Goal: Task Accomplishment & Management: Use online tool/utility

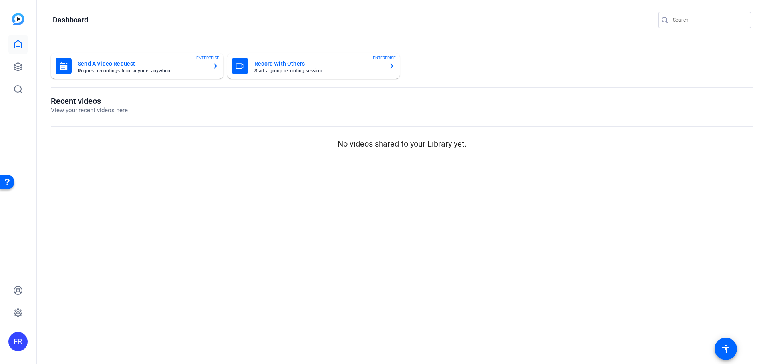
click at [277, 60] on mat-card-title "Record With Others" at bounding box center [319, 64] width 128 height 10
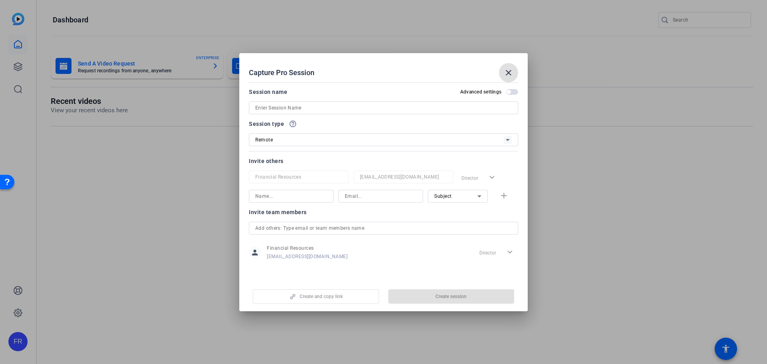
click at [273, 107] on input at bounding box center [383, 108] width 257 height 10
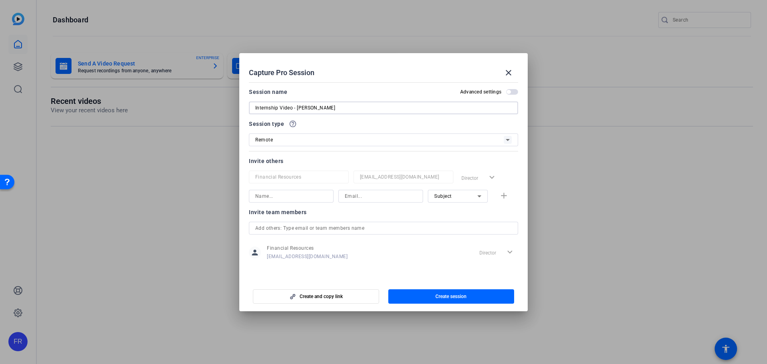
type input "Internship Video - [PERSON_NAME]"
click at [267, 193] on input at bounding box center [291, 196] width 72 height 10
type input "Grant Riser"
click at [373, 199] on input at bounding box center [381, 196] width 72 height 10
type input "grant.riser@lpl.com"
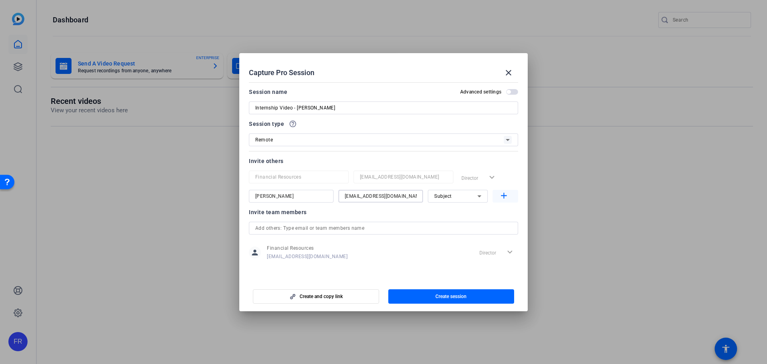
click at [506, 194] on mat-icon "add" at bounding box center [504, 196] width 10 height 10
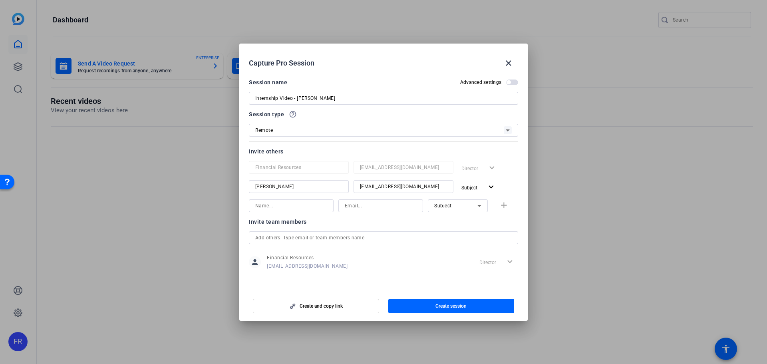
click at [289, 209] on input at bounding box center [291, 206] width 72 height 10
type input "Emilie Lucier"
click at [357, 199] on div at bounding box center [404, 197] width 100 height 9
click at [352, 205] on input at bounding box center [381, 206] width 72 height 10
type input "emilie.lucier@lpl.com"
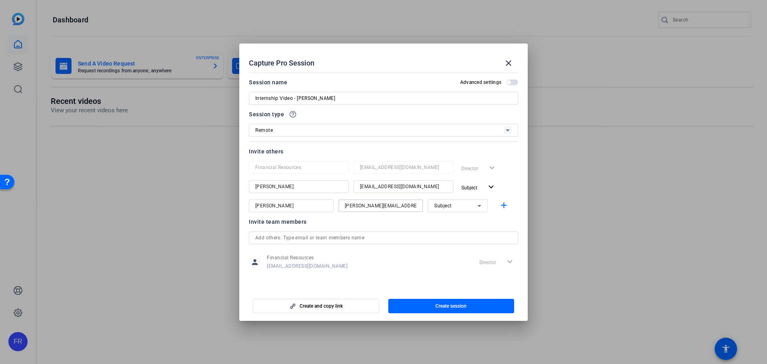
click at [459, 207] on div "Subject" at bounding box center [456, 206] width 43 height 10
click at [455, 222] on span "Collaborator" at bounding box center [449, 222] width 29 height 10
click at [421, 219] on div at bounding box center [381, 216] width 85 height 9
click at [506, 206] on mat-icon "add" at bounding box center [504, 206] width 10 height 10
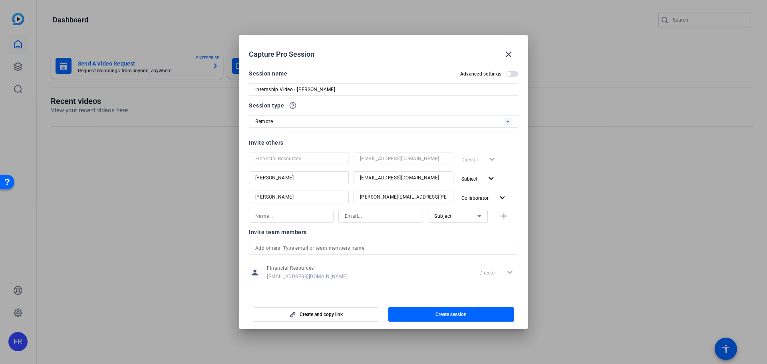
scroll to position [2, 0]
click at [507, 69] on span "button" at bounding box center [512, 72] width 12 height 6
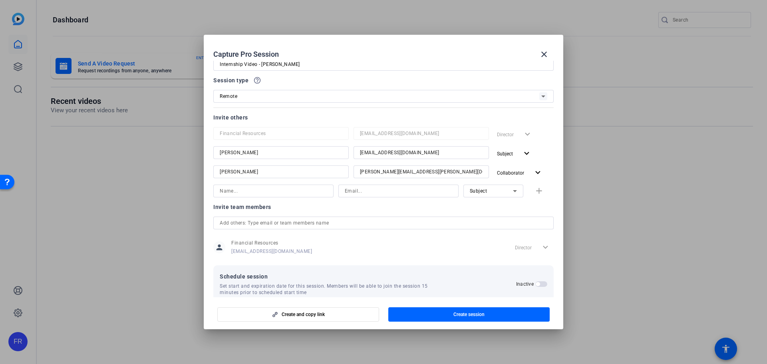
scroll to position [39, 0]
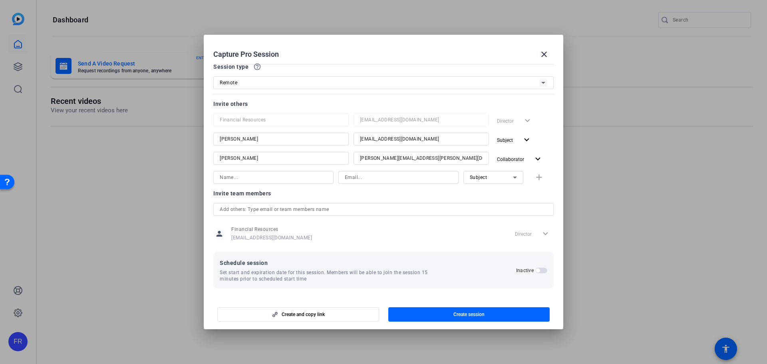
click at [536, 269] on span "button" at bounding box center [538, 271] width 4 height 4
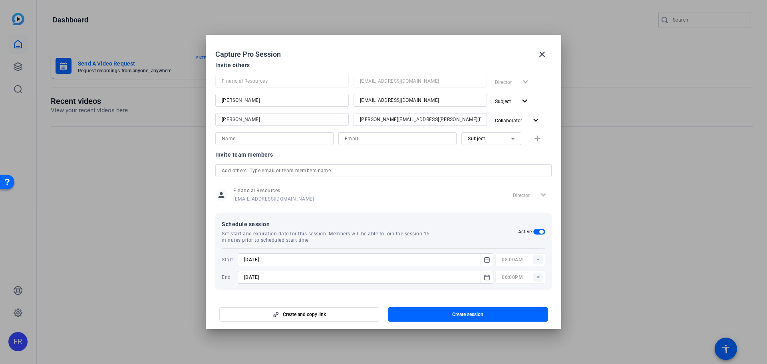
scroll to position [79, 0]
click at [538, 259] on rect at bounding box center [539, 258] width 10 height 10
click at [517, 177] on span "10:30AM" at bounding box center [509, 177] width 21 height 6
type input "10:30AM"
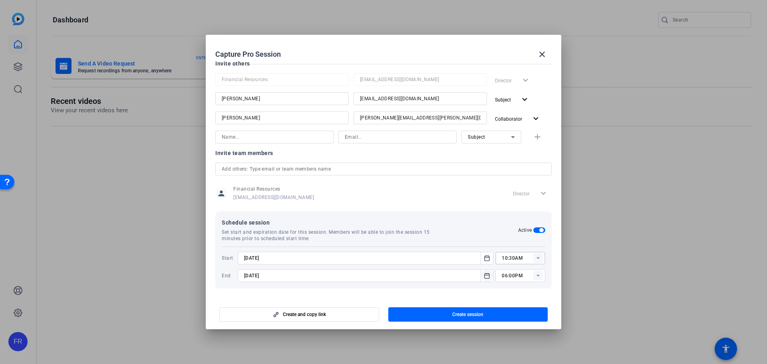
click at [485, 274] on icon "Open calendar" at bounding box center [487, 275] width 5 height 5
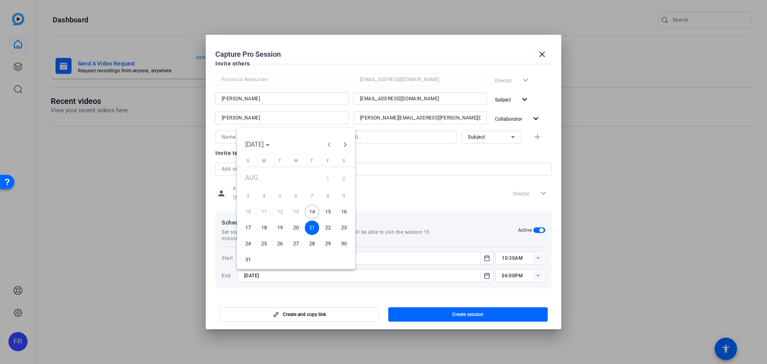
drag, startPoint x: 311, startPoint y: 212, endPoint x: 350, endPoint y: 228, distance: 41.6
click at [312, 212] on span "14" at bounding box center [312, 212] width 14 height 14
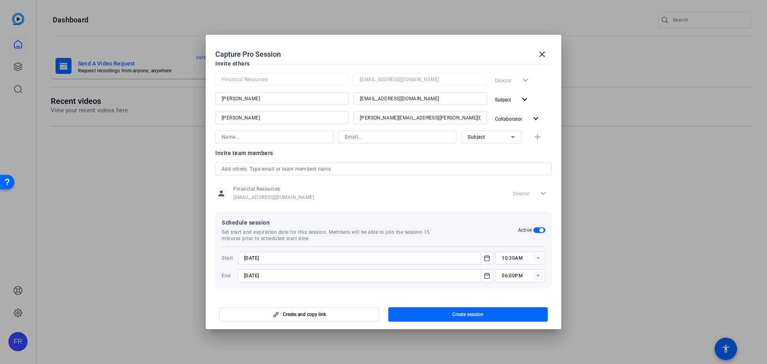
type input "8/14/2025"
click at [534, 276] on icon at bounding box center [539, 276] width 10 height 10
click at [511, 241] on span "11:30AM" at bounding box center [509, 246] width 21 height 10
type input "11:30AM"
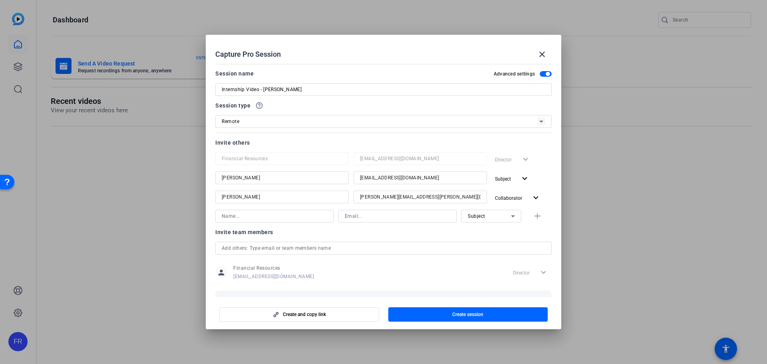
scroll to position [79, 0]
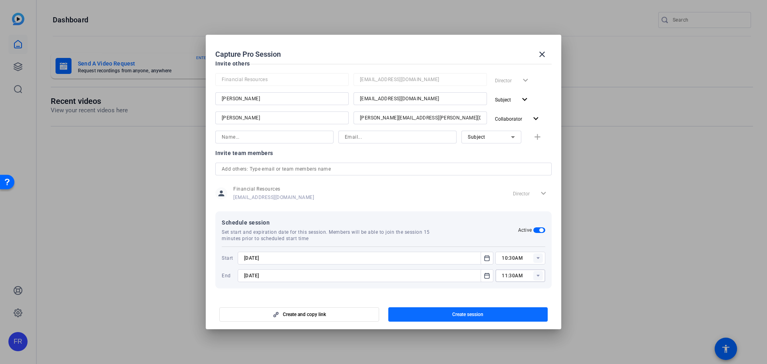
click at [468, 316] on span "Create session" at bounding box center [467, 314] width 31 height 6
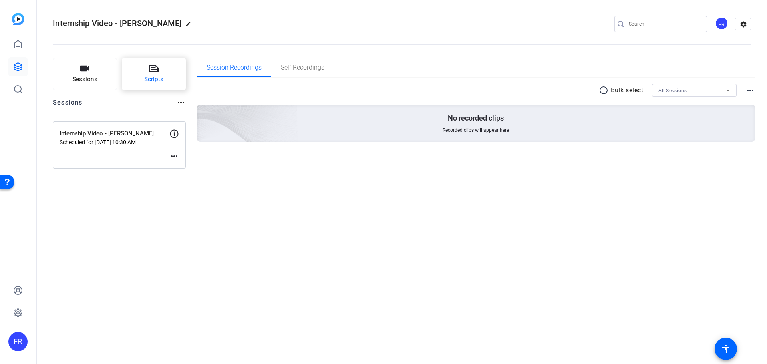
click at [163, 72] on button "Scripts" at bounding box center [154, 74] width 64 height 32
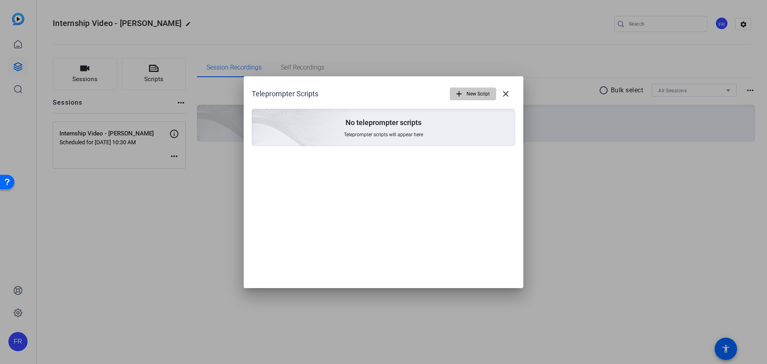
click at [472, 93] on span "New Script" at bounding box center [478, 93] width 23 height 15
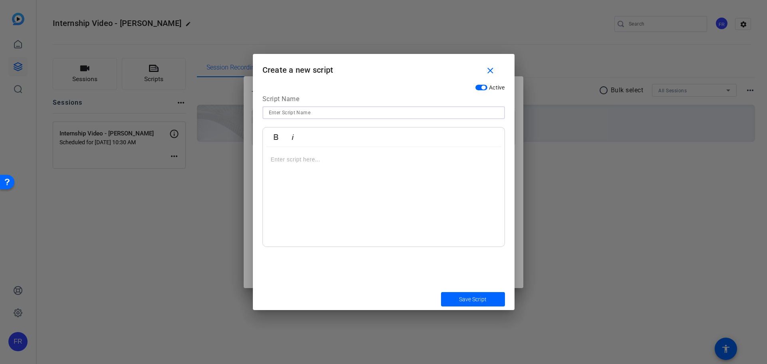
click at [400, 116] on input at bounding box center [384, 113] width 230 height 10
type input "Grant Script"
click at [325, 160] on p at bounding box center [384, 159] width 226 height 9
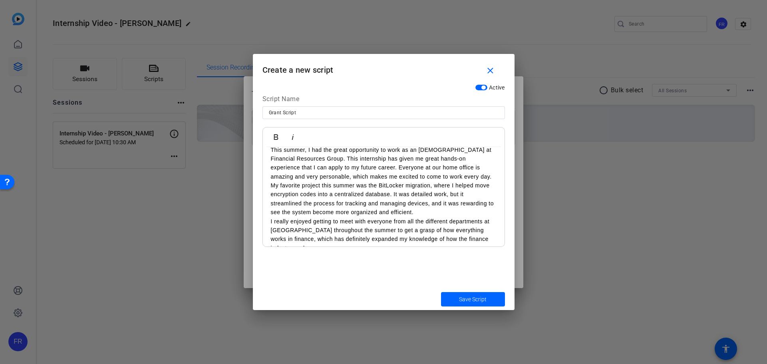
scroll to position [14, 0]
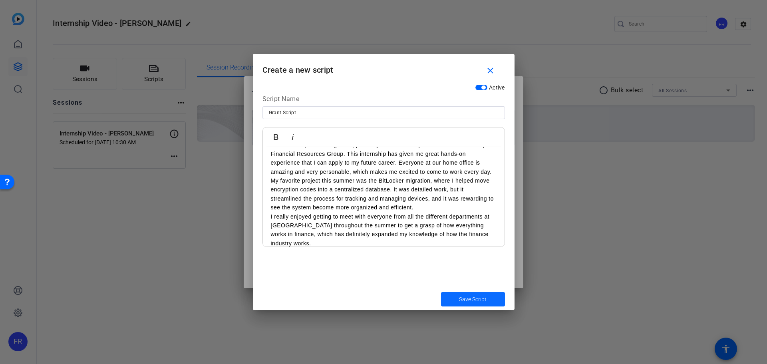
click at [454, 295] on span "submit" at bounding box center [473, 299] width 64 height 19
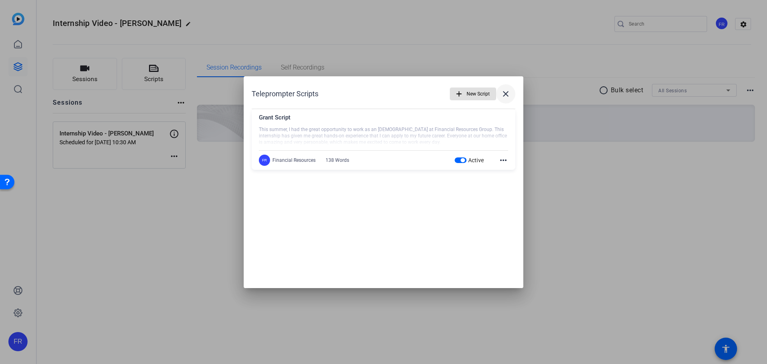
click at [504, 92] on mat-icon "close" at bounding box center [506, 94] width 10 height 10
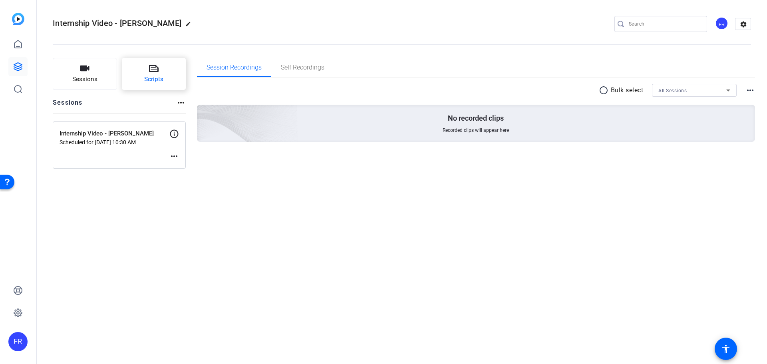
click at [167, 78] on button "Scripts" at bounding box center [154, 74] width 64 height 32
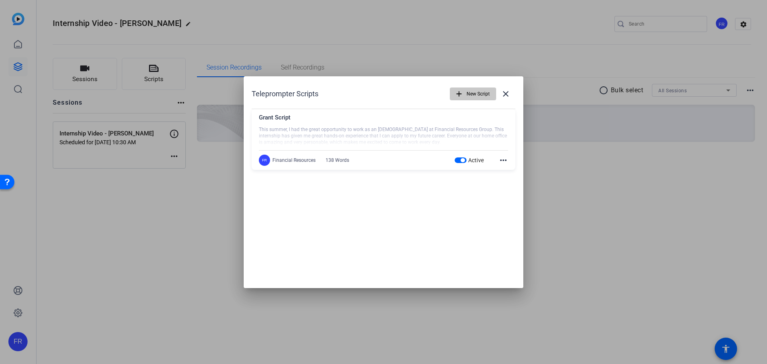
click at [483, 96] on span "New Script" at bounding box center [478, 93] width 23 height 15
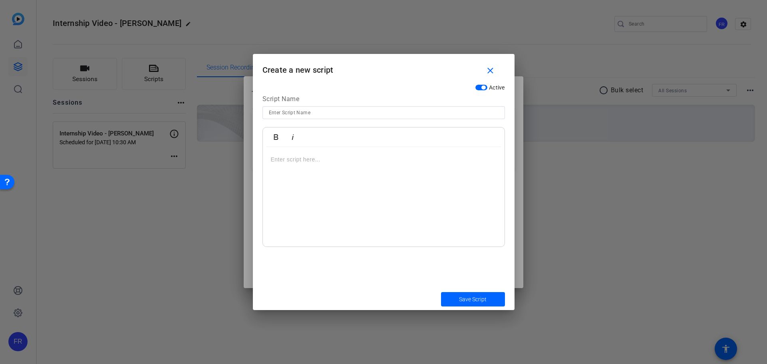
click at [319, 115] on input at bounding box center [384, 113] width 230 height 10
type input "[PERSON_NAME] Script"
click at [284, 156] on p at bounding box center [384, 159] width 226 height 9
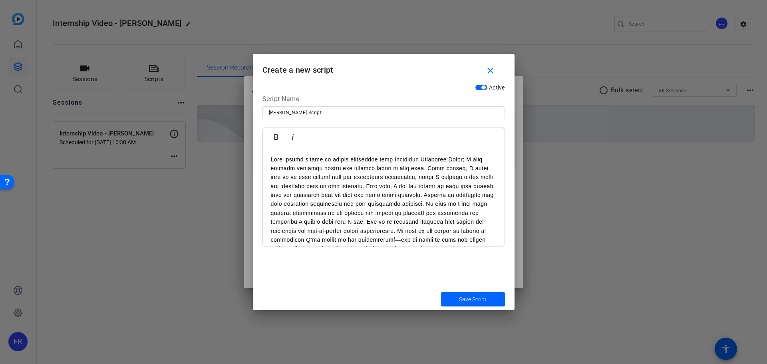
scroll to position [68, 0]
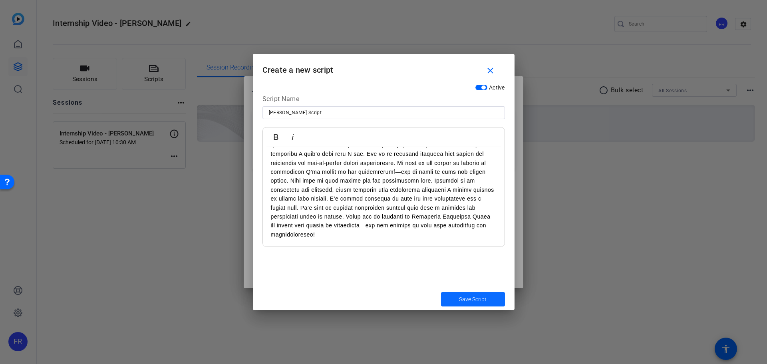
click at [458, 299] on span "submit" at bounding box center [473, 299] width 64 height 19
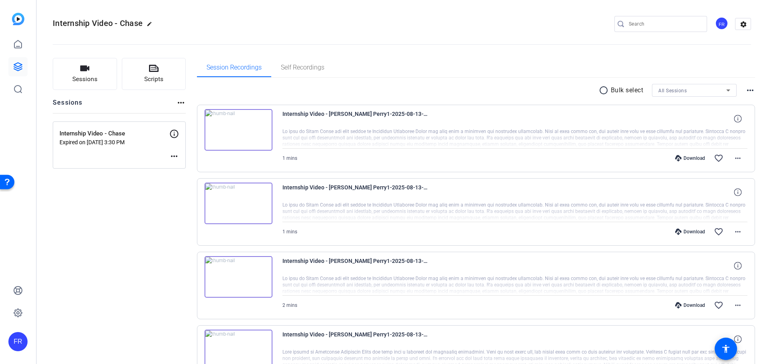
click at [17, 17] on img at bounding box center [18, 19] width 12 height 12
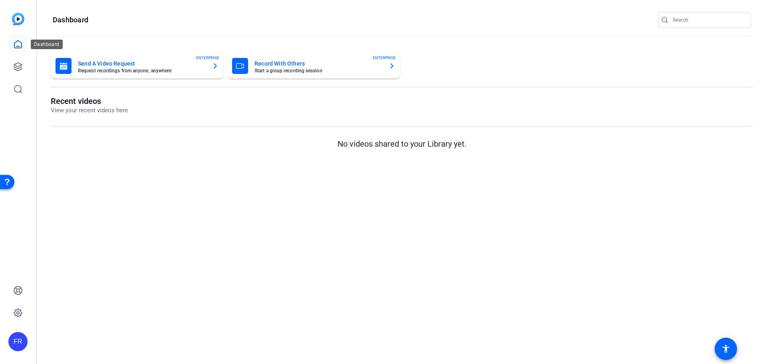
click at [18, 40] on icon at bounding box center [17, 44] width 7 height 8
click at [14, 67] on icon at bounding box center [18, 67] width 10 height 10
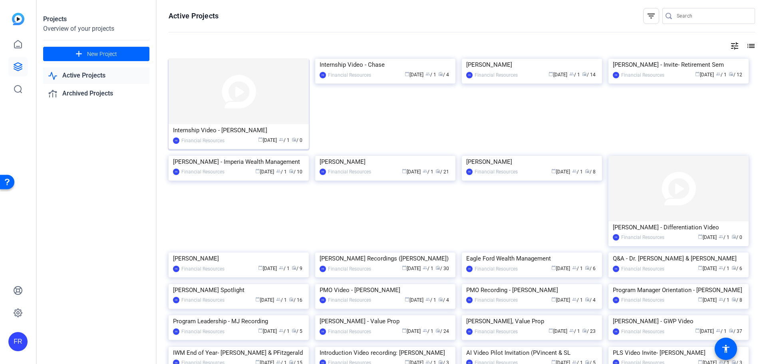
click at [200, 129] on div "Internship Video - [PERSON_NAME]" at bounding box center [239, 130] width 132 height 12
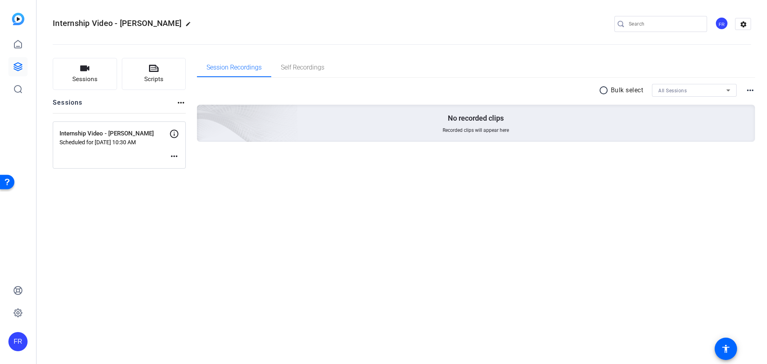
click at [302, 15] on div "Internship Video - Grant Riser edit FR settings" at bounding box center [402, 24] width 699 height 60
click at [175, 133] on icon at bounding box center [174, 134] width 10 height 10
click at [87, 68] on icon "button" at bounding box center [84, 69] width 9 height 6
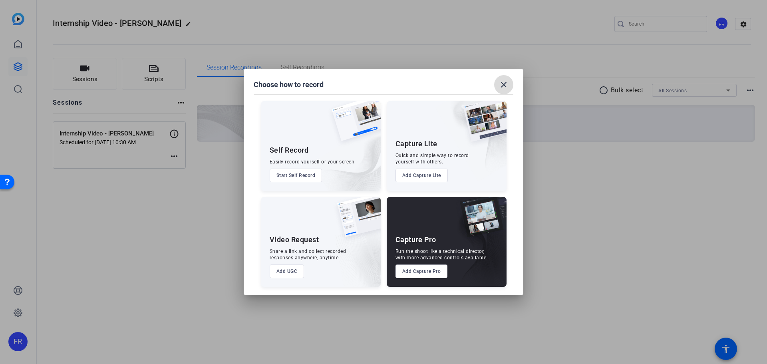
click at [503, 80] on mat-icon "close" at bounding box center [504, 85] width 10 height 10
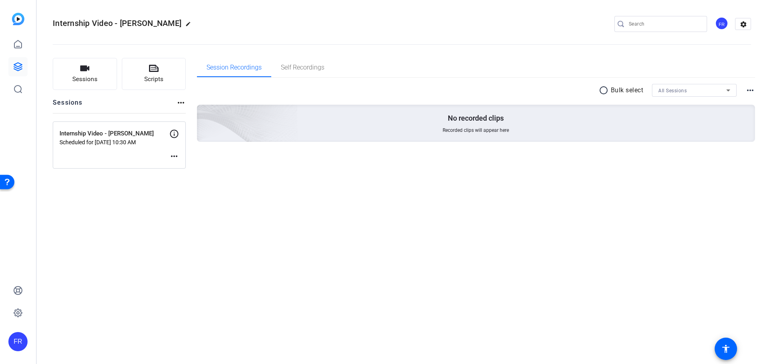
click at [176, 154] on mat-icon "more_horiz" at bounding box center [174, 156] width 10 height 10
click at [184, 166] on span "Edit Session" at bounding box center [194, 168] width 36 height 10
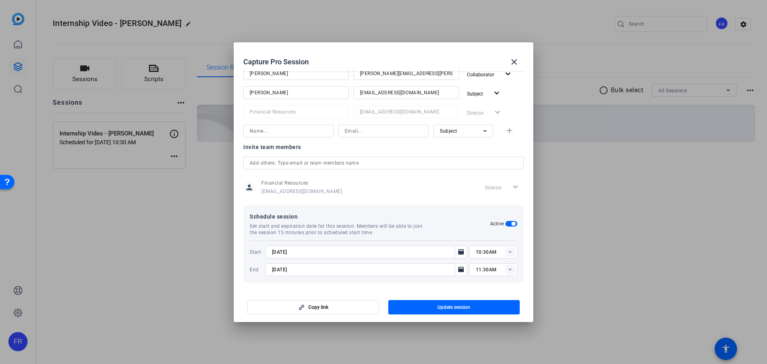
scroll to position [126, 0]
click at [507, 255] on rect at bounding box center [511, 251] width 10 height 10
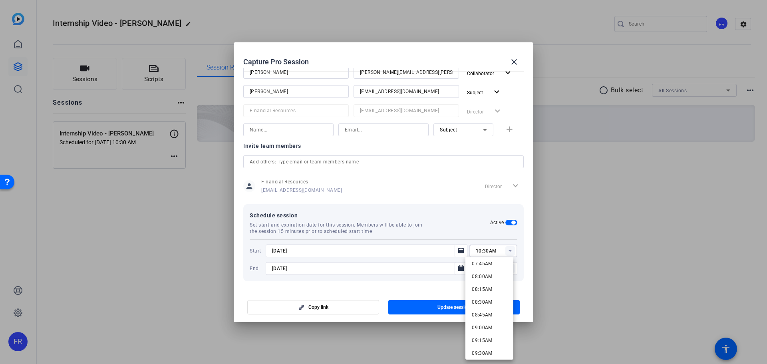
scroll to position [440, 0]
click at [485, 350] on span "10:15AM" at bounding box center [482, 352] width 21 height 6
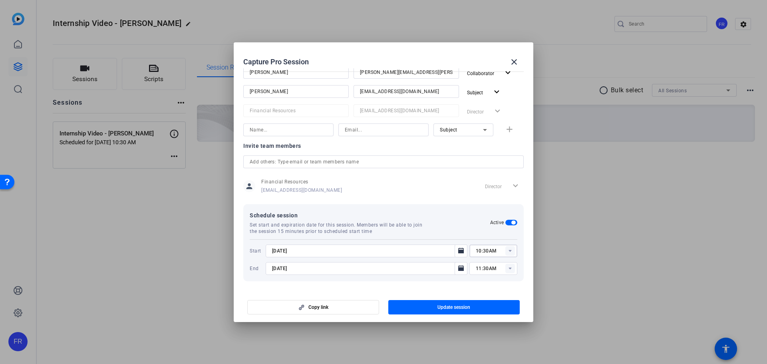
type input "10:15AM"
click at [447, 304] on span "Update session" at bounding box center [454, 307] width 33 height 6
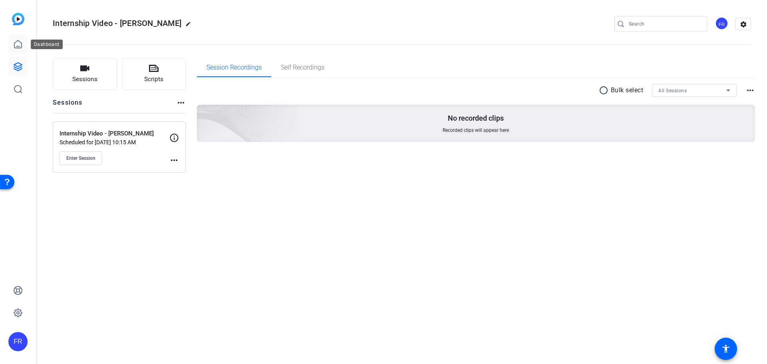
click at [22, 48] on link at bounding box center [17, 44] width 19 height 19
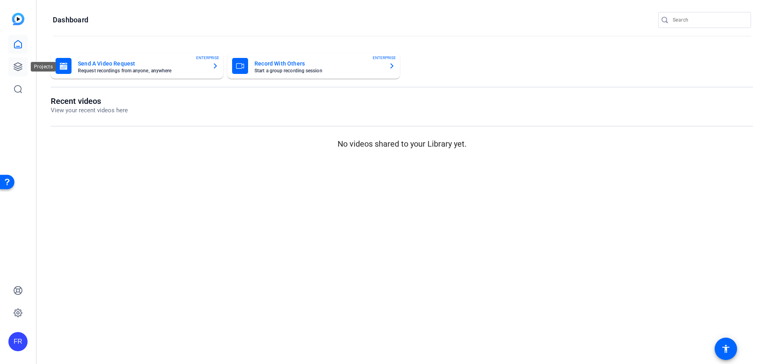
click at [16, 64] on icon at bounding box center [18, 67] width 8 height 8
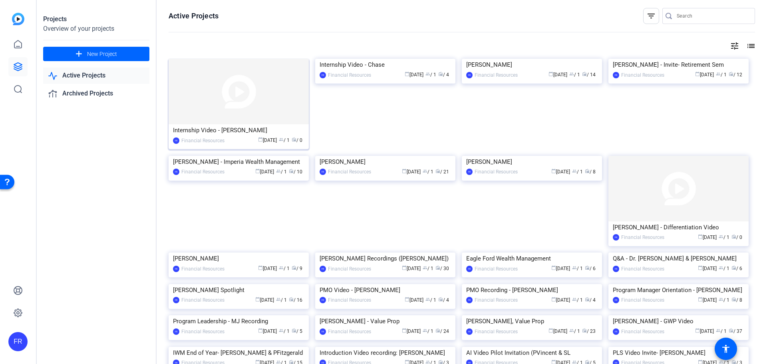
click at [197, 134] on div "Internship Video - [PERSON_NAME]" at bounding box center [239, 130] width 132 height 12
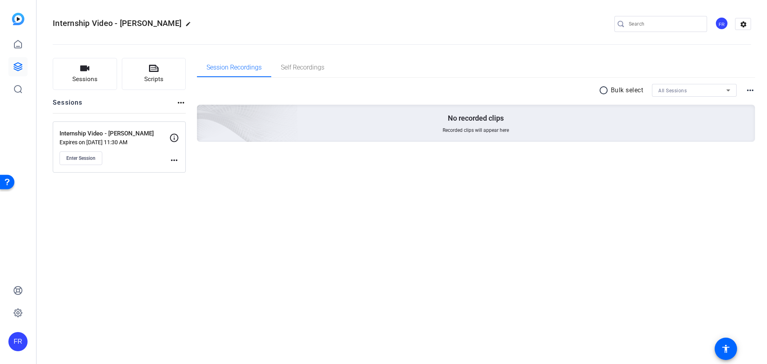
click at [173, 159] on mat-icon "more_horiz" at bounding box center [174, 160] width 10 height 10
click at [183, 170] on span "Edit Session" at bounding box center [194, 172] width 36 height 10
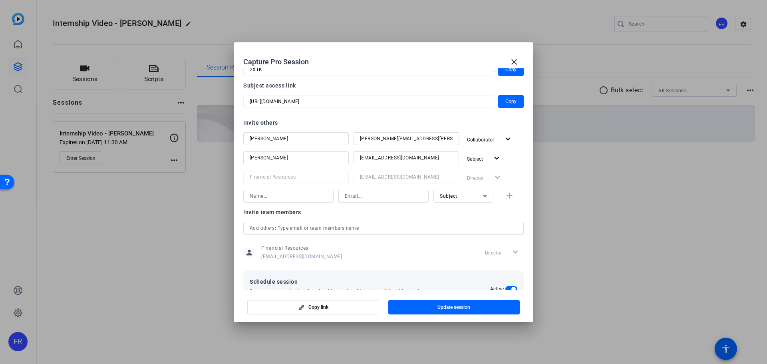
scroll to position [126, 0]
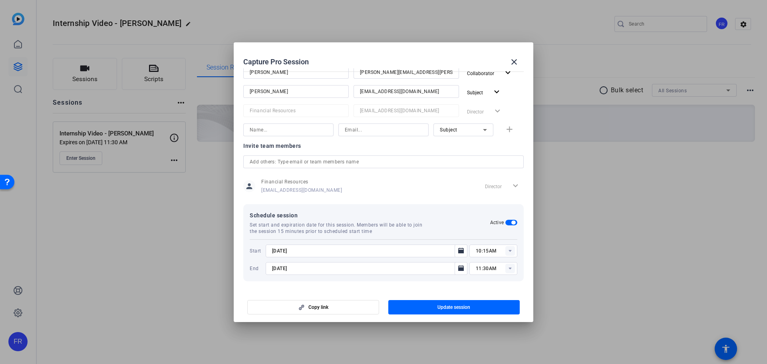
click at [266, 130] on input at bounding box center [289, 130] width 78 height 10
type input "m"
type input "Mary Thompson"
click at [369, 131] on input at bounding box center [384, 130] width 78 height 10
type input "mary.thompson1@lpl.com"
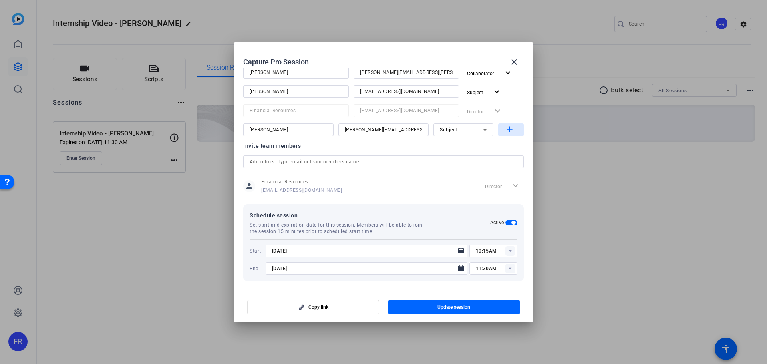
click at [506, 133] on mat-icon "add" at bounding box center [510, 130] width 10 height 10
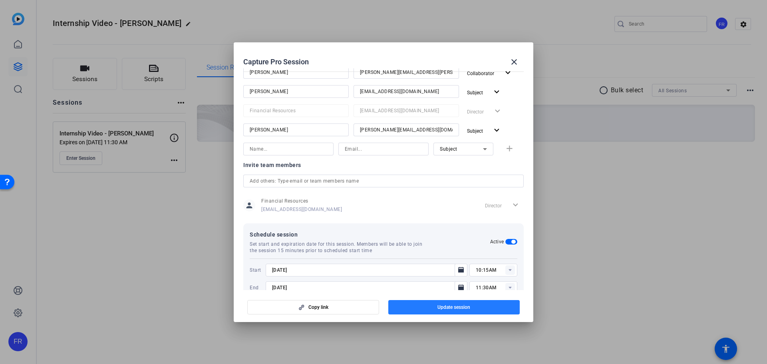
click at [451, 308] on span "Update session" at bounding box center [454, 307] width 33 height 6
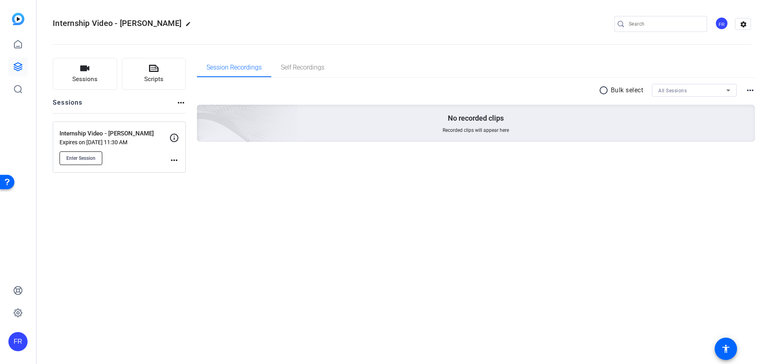
click at [85, 163] on button "Enter Session" at bounding box center [81, 158] width 43 height 14
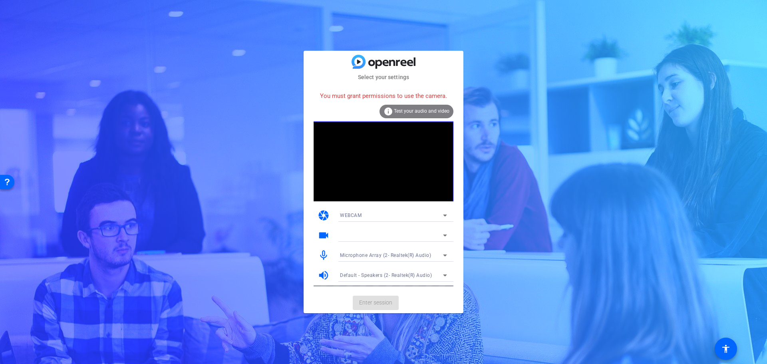
click at [382, 233] on div at bounding box center [391, 236] width 103 height 10
click at [378, 301] on mat-card-actions "Enter session" at bounding box center [384, 303] width 160 height 21
click at [263, 68] on div "Select your settings You must grant permissions to use the camera. info Test yo…" at bounding box center [383, 182] width 767 height 364
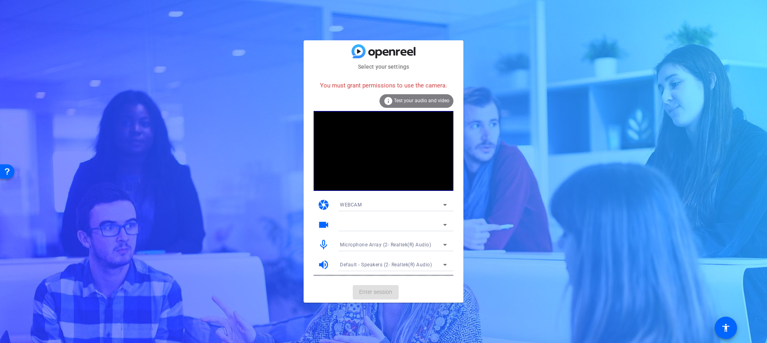
click at [367, 293] on mat-card-actions "Enter session" at bounding box center [384, 292] width 160 height 21
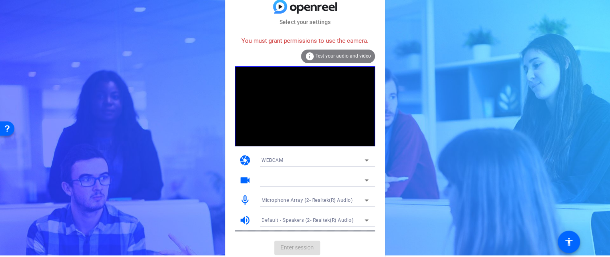
scroll to position [2, 0]
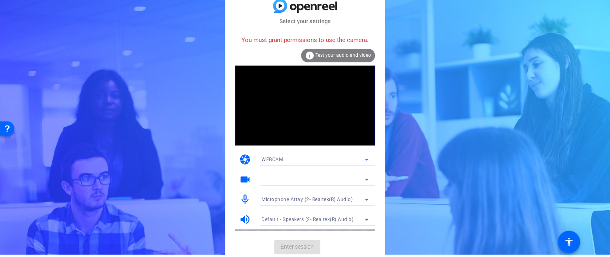
click at [272, 161] on span "WEBCAM" at bounding box center [272, 160] width 22 height 6
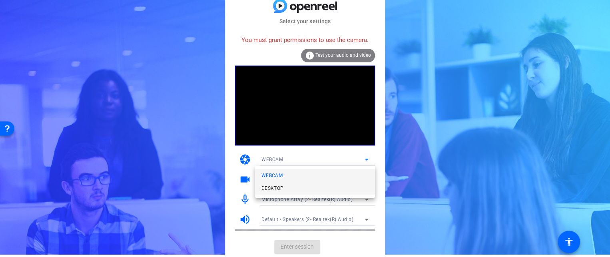
click at [267, 189] on span "DESKTOP" at bounding box center [272, 188] width 22 height 10
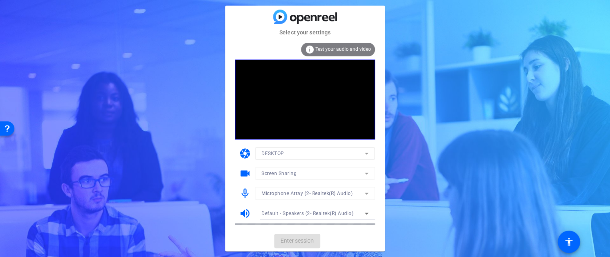
scroll to position [0, 0]
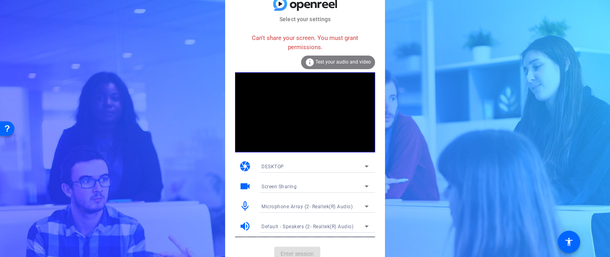
click at [272, 166] on span "DESKTOP" at bounding box center [272, 167] width 23 height 6
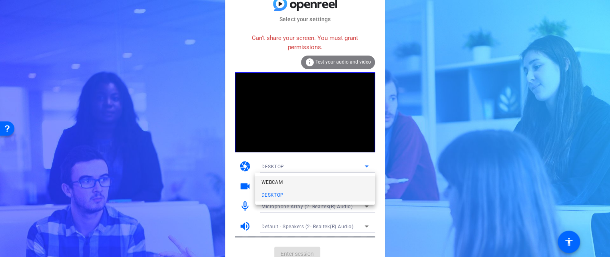
click at [272, 177] on mat-option "WEBCAM" at bounding box center [315, 182] width 120 height 13
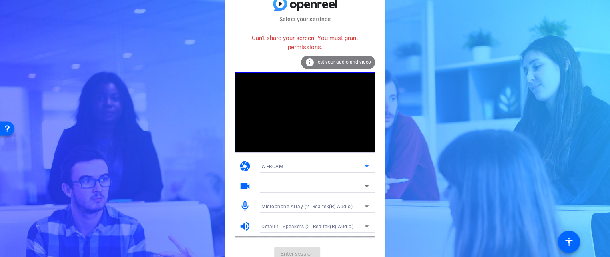
click at [280, 186] on div at bounding box center [312, 186] width 103 height 10
click at [365, 185] on icon at bounding box center [367, 186] width 10 height 10
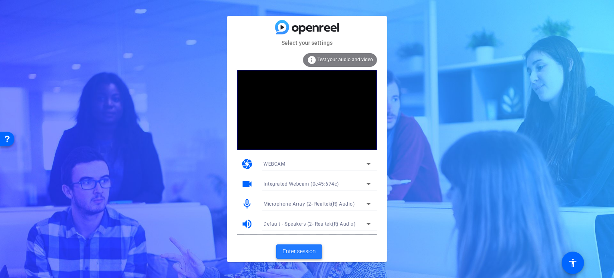
click at [298, 250] on span "Enter session" at bounding box center [299, 251] width 33 height 8
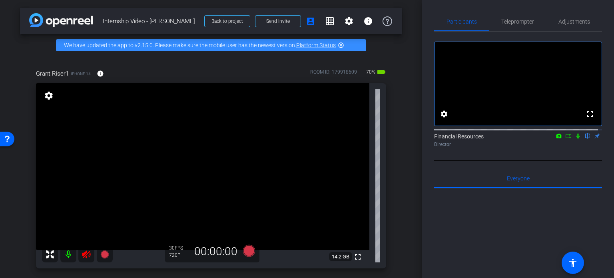
click at [86, 253] on icon at bounding box center [86, 254] width 8 height 8
click at [392, 151] on div "Grant Riser1 iPhone 14 info ROOM ID: 179918609 70% battery_std fullscreen setti…" at bounding box center [211, 166] width 382 height 220
click at [522, 19] on span "Teleprompter" at bounding box center [517, 22] width 33 height 6
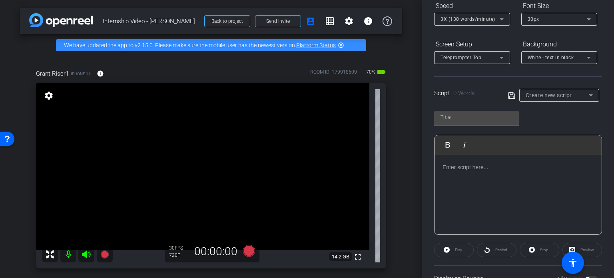
scroll to position [93, 0]
click at [562, 94] on span "Create new script" at bounding box center [549, 93] width 47 height 6
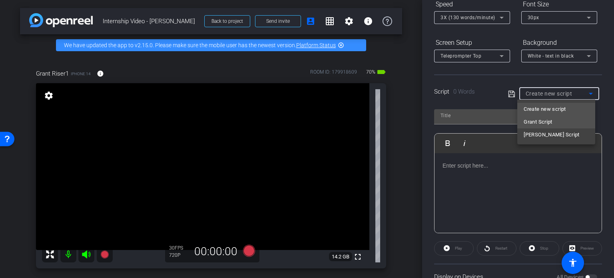
click at [546, 119] on span "Grant Script" at bounding box center [538, 122] width 29 height 10
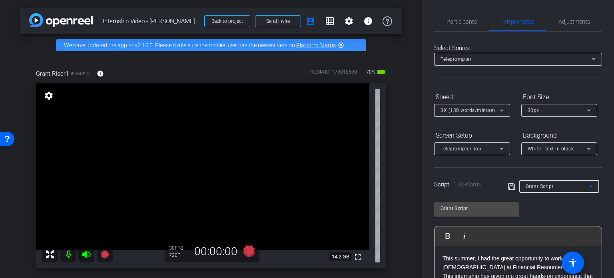
scroll to position [158, 0]
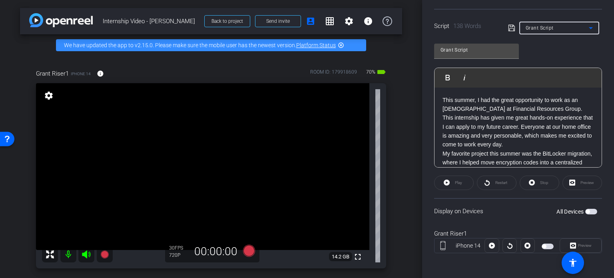
click at [586, 210] on span "button" at bounding box center [588, 211] width 4 height 4
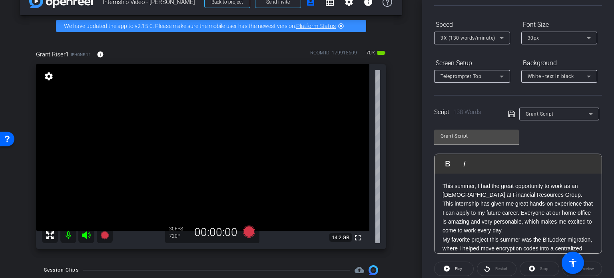
scroll to position [20, 0]
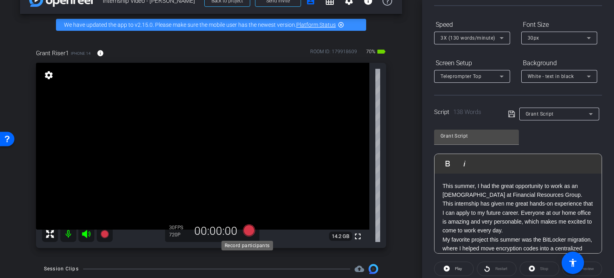
click at [246, 231] on icon at bounding box center [249, 230] width 12 height 12
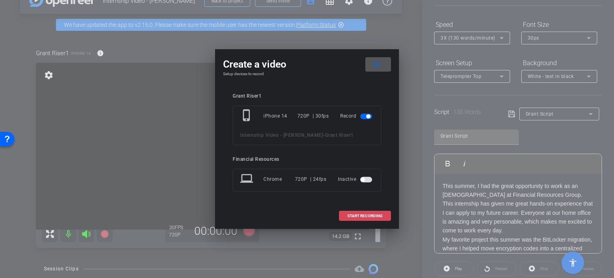
click at [359, 217] on span "START RECORDING" at bounding box center [364, 216] width 35 height 4
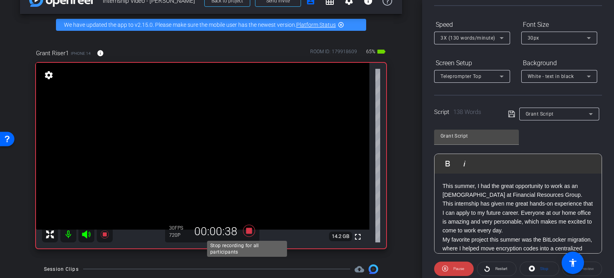
click at [248, 230] on icon at bounding box center [249, 231] width 12 height 12
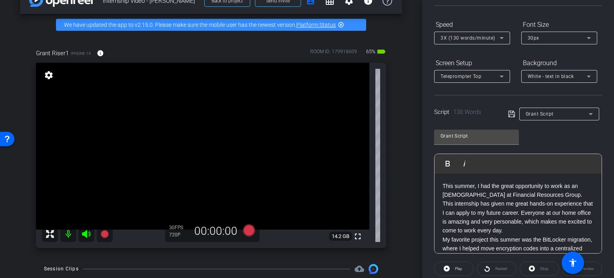
click at [502, 36] on icon at bounding box center [502, 38] width 10 height 10
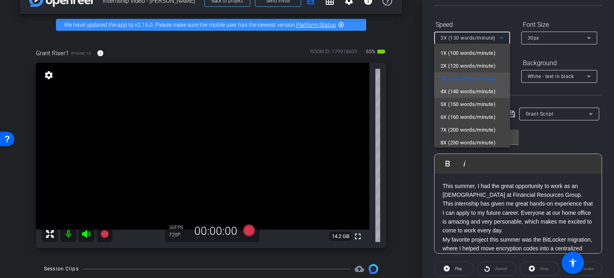
click at [470, 90] on span "4X (140 words/minute)" at bounding box center [467, 92] width 55 height 10
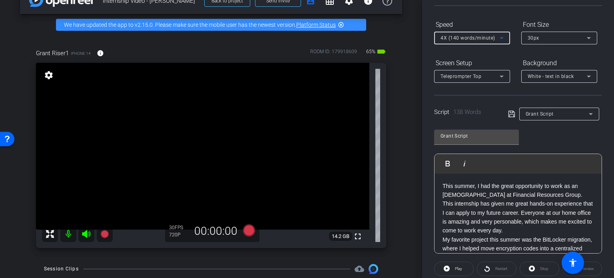
scroll to position [158, 0]
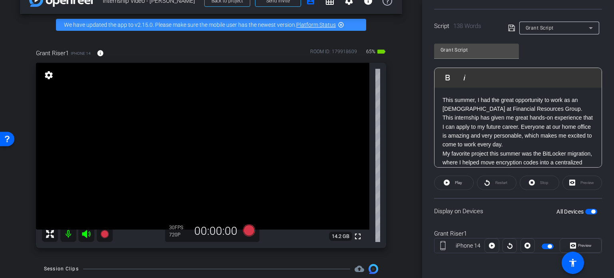
click at [591, 211] on span "button" at bounding box center [593, 211] width 4 height 4
click at [589, 211] on span "button" at bounding box center [591, 212] width 12 height 6
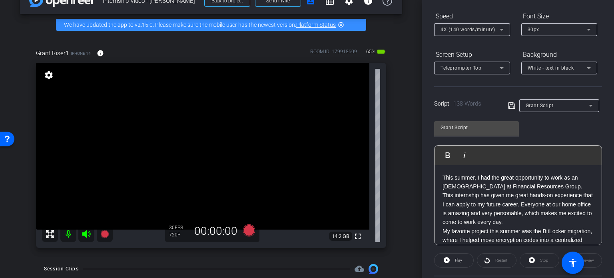
scroll to position [81, 0]
click at [248, 229] on icon at bounding box center [249, 230] width 12 height 12
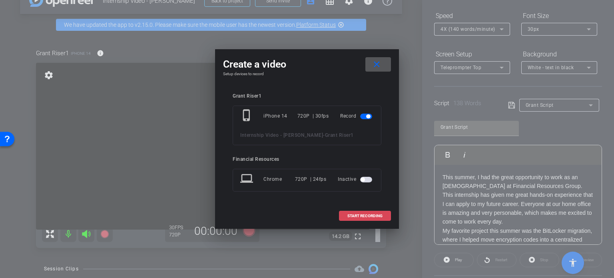
click at [358, 214] on span "START RECORDING" at bounding box center [364, 216] width 35 height 4
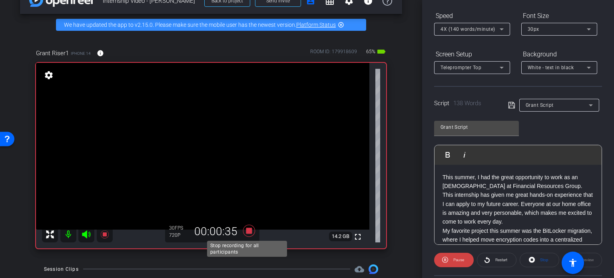
click at [249, 227] on icon at bounding box center [249, 231] width 12 height 12
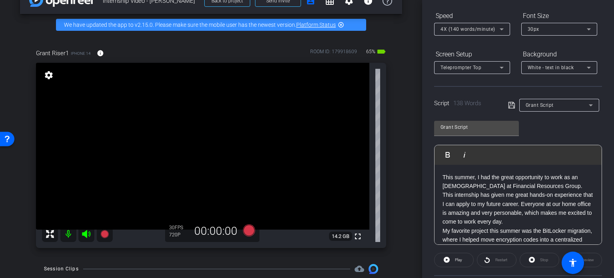
click at [502, 29] on icon at bounding box center [502, 29] width 10 height 10
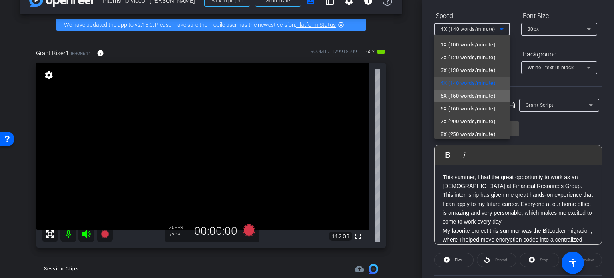
click at [480, 95] on span "5X (150 words/minute)" at bounding box center [467, 96] width 55 height 10
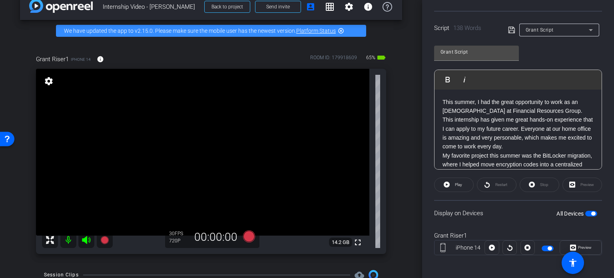
scroll to position [158, 0]
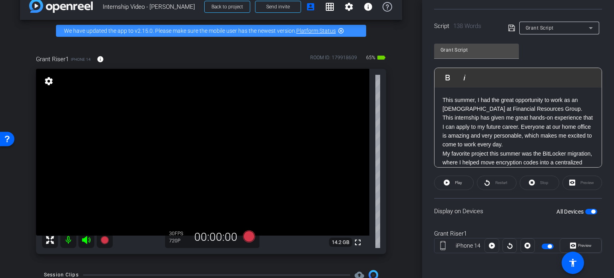
click at [591, 209] on span "button" at bounding box center [593, 211] width 4 height 4
click at [588, 209] on span "button" at bounding box center [591, 212] width 12 height 6
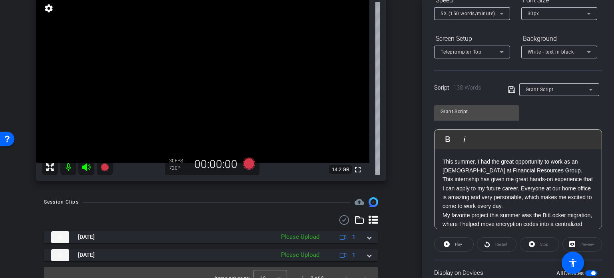
scroll to position [88, 0]
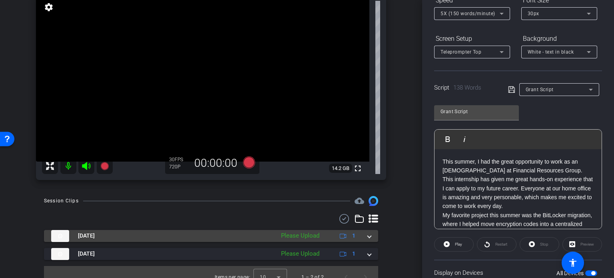
click at [368, 232] on span at bounding box center [369, 235] width 3 height 8
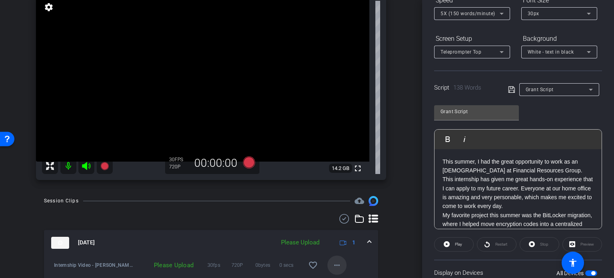
click at [332, 263] on mat-icon "more_horiz" at bounding box center [337, 265] width 10 height 10
click at [342, 227] on span "Upload" at bounding box center [346, 228] width 32 height 10
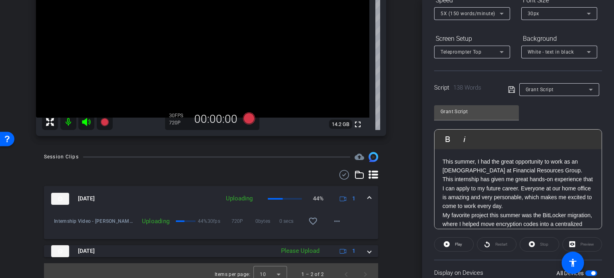
scroll to position [140, 0]
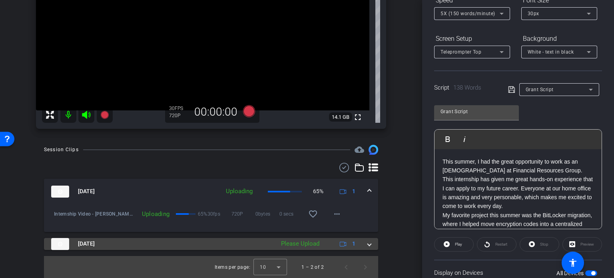
click at [368, 245] on span at bounding box center [369, 243] width 3 height 8
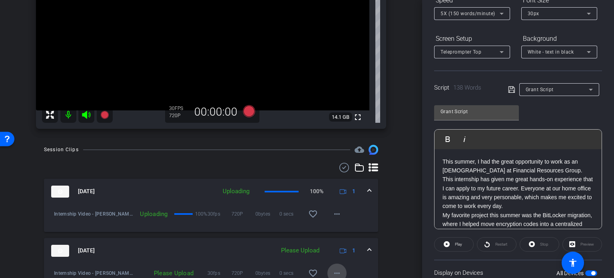
click at [333, 271] on mat-icon "more_horiz" at bounding box center [337, 273] width 10 height 10
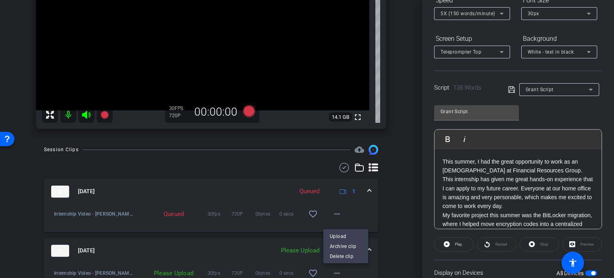
click at [339, 230] on div "Upload Archive clip Delete clip" at bounding box center [345, 246] width 45 height 34
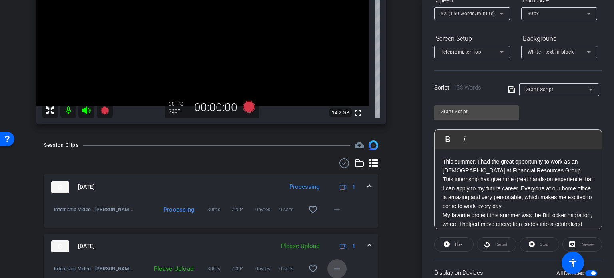
click at [334, 270] on mat-icon "more_horiz" at bounding box center [337, 269] width 10 height 10
click at [339, 229] on span "Upload" at bounding box center [346, 232] width 32 height 10
click at [332, 207] on mat-icon "more_horiz" at bounding box center [337, 210] width 10 height 10
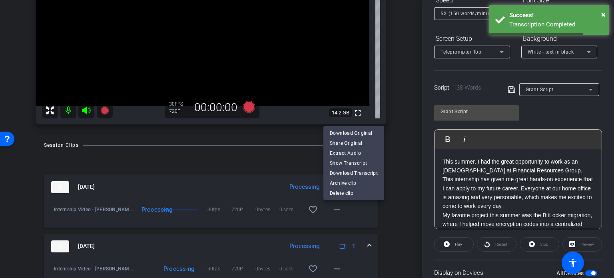
click at [405, 222] on div at bounding box center [307, 139] width 614 height 278
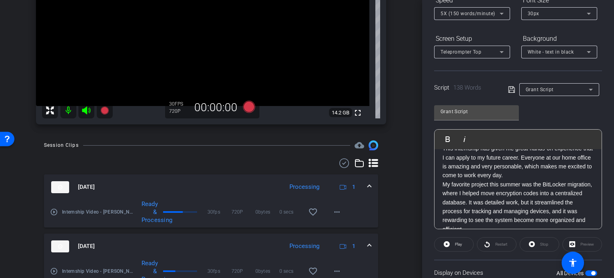
scroll to position [0, 0]
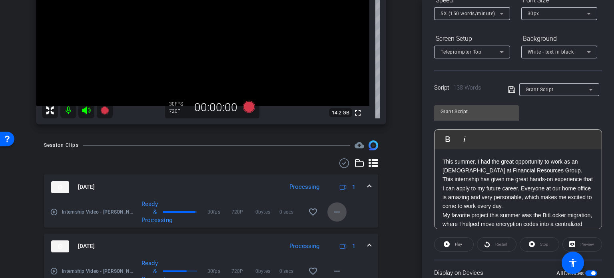
click at [332, 210] on mat-icon "more_horiz" at bounding box center [337, 212] width 10 height 10
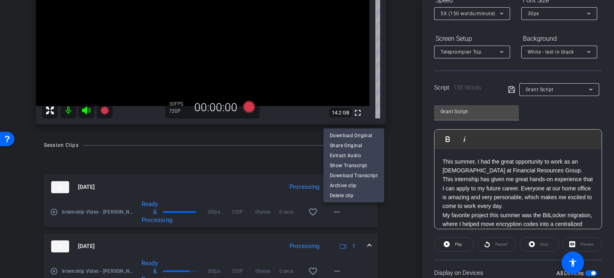
click at [397, 175] on div at bounding box center [307, 139] width 614 height 278
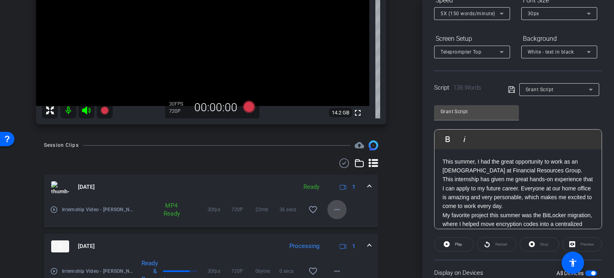
click at [332, 209] on mat-icon "more_horiz" at bounding box center [337, 210] width 10 height 10
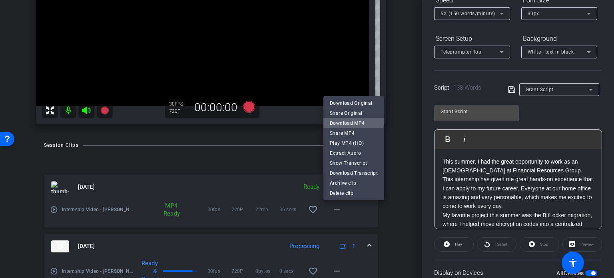
click at [348, 119] on span "Download MP4" at bounding box center [354, 123] width 48 height 10
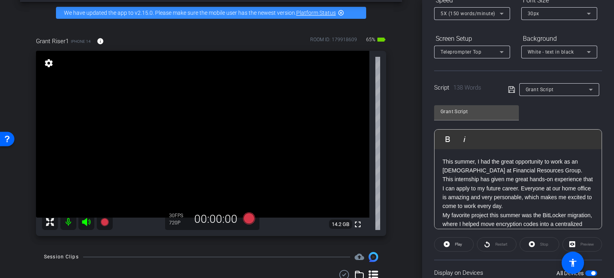
scroll to position [34, 0]
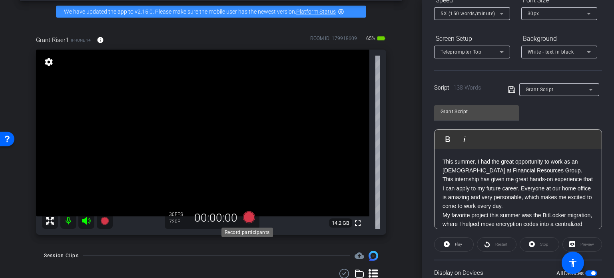
click at [249, 219] on icon at bounding box center [249, 217] width 12 height 12
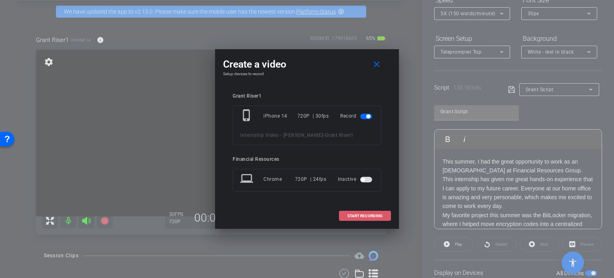
click at [367, 214] on span "START RECORDING" at bounding box center [364, 216] width 35 height 4
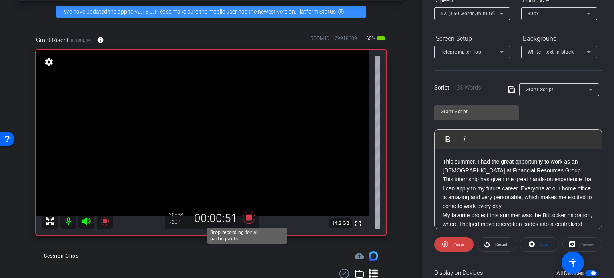
click at [249, 219] on icon at bounding box center [249, 217] width 12 height 12
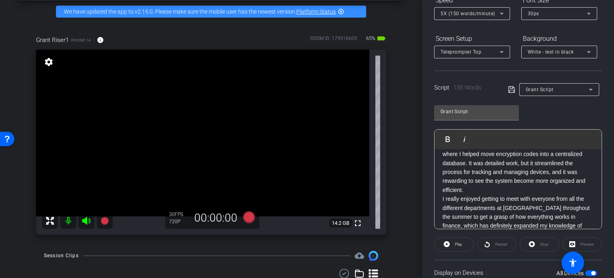
scroll to position [88, 0]
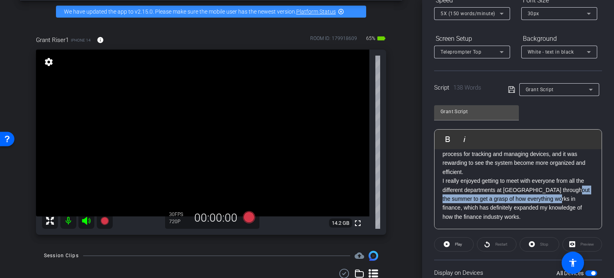
drag, startPoint x: 556, startPoint y: 198, endPoint x: 574, endPoint y: 189, distance: 20.2
click at [574, 189] on p "I really enjoyed getting to meet with everyone from all the different departmen…" at bounding box center [517, 198] width 151 height 45
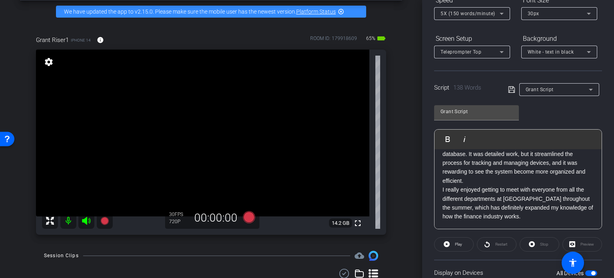
scroll to position [106, 0]
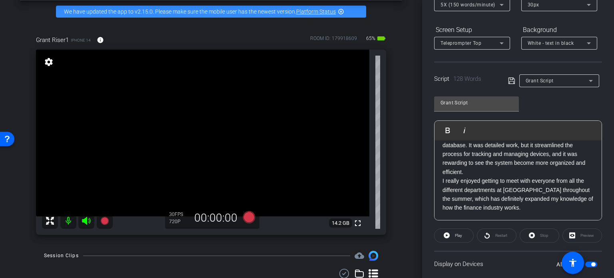
click at [526, 207] on p "I really enjoyed getting to meet with everyone from all the different departmen…" at bounding box center [517, 194] width 151 height 36
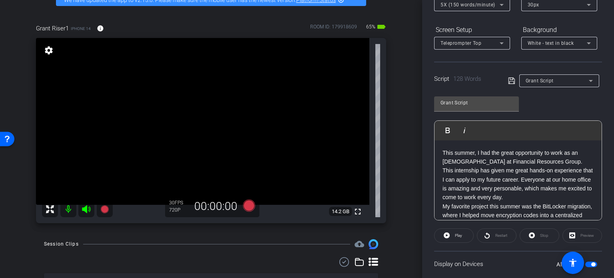
scroll to position [46, 0]
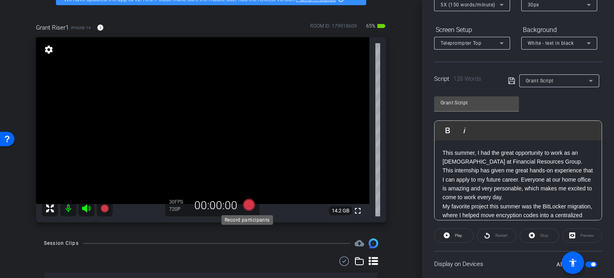
click at [247, 204] on icon at bounding box center [249, 205] width 12 height 12
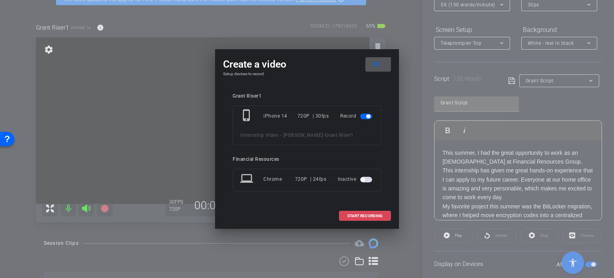
click at [361, 214] on span "START RECORDING" at bounding box center [364, 216] width 35 height 4
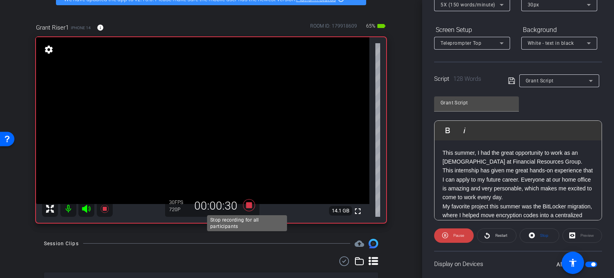
click at [249, 207] on icon at bounding box center [248, 205] width 19 height 14
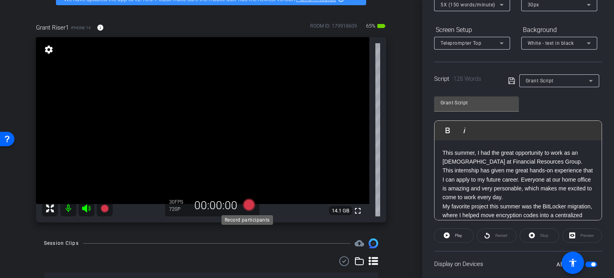
click at [247, 204] on icon at bounding box center [249, 205] width 12 height 12
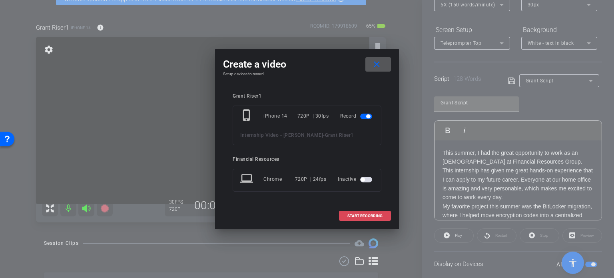
click at [369, 211] on span at bounding box center [364, 215] width 51 height 19
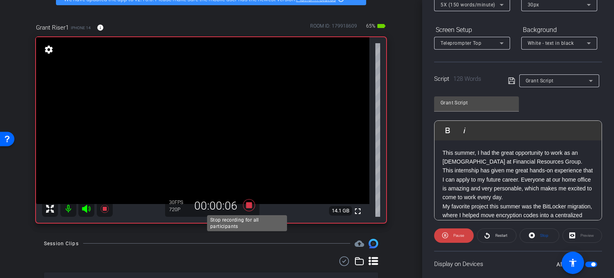
click at [246, 204] on icon at bounding box center [249, 205] width 12 height 12
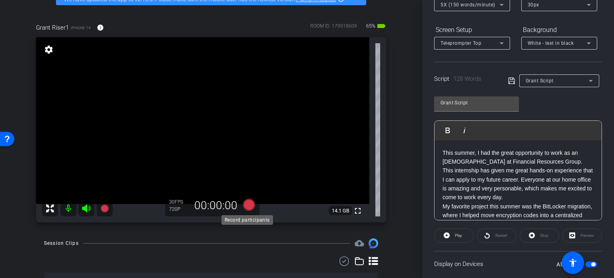
click at [250, 206] on icon at bounding box center [249, 205] width 12 height 12
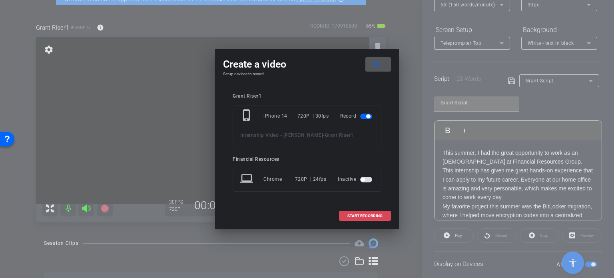
click at [358, 214] on span "START RECORDING" at bounding box center [364, 216] width 35 height 4
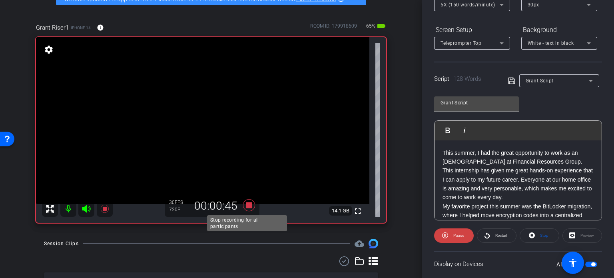
click at [247, 202] on icon at bounding box center [249, 205] width 12 height 12
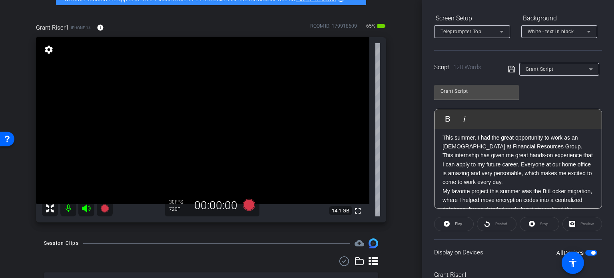
scroll to position [0, 0]
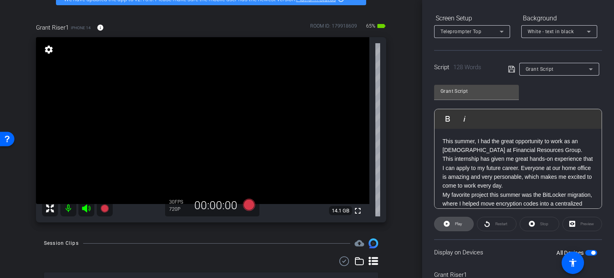
click at [448, 221] on icon at bounding box center [447, 224] width 6 height 6
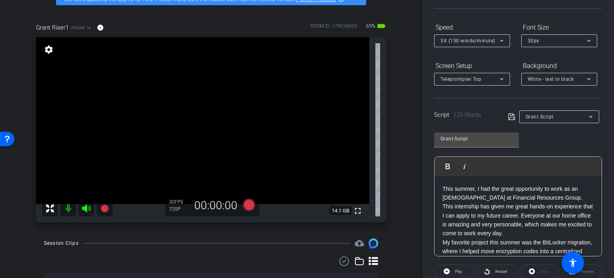
scroll to position [120, 0]
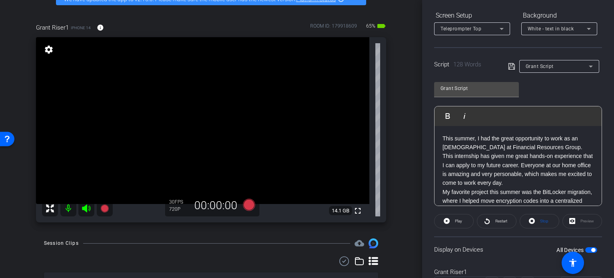
click at [586, 67] on icon at bounding box center [591, 67] width 10 height 10
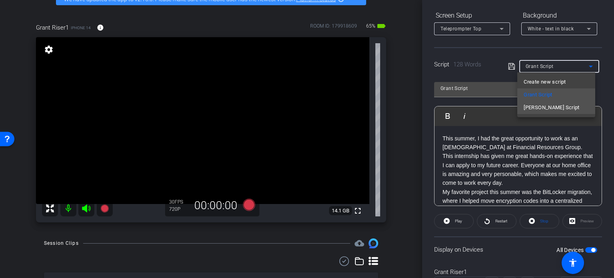
click at [548, 105] on span "[PERSON_NAME] Script" at bounding box center [552, 108] width 56 height 10
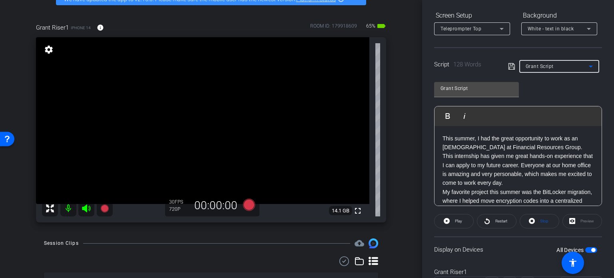
type input "[PERSON_NAME] Script"
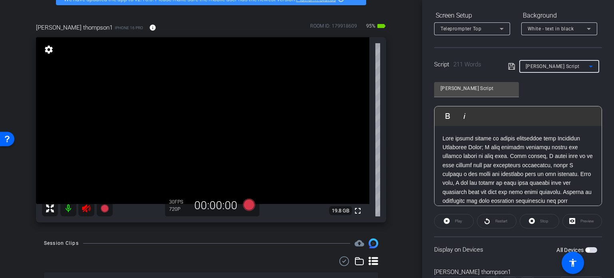
click at [88, 208] on icon at bounding box center [87, 208] width 10 height 10
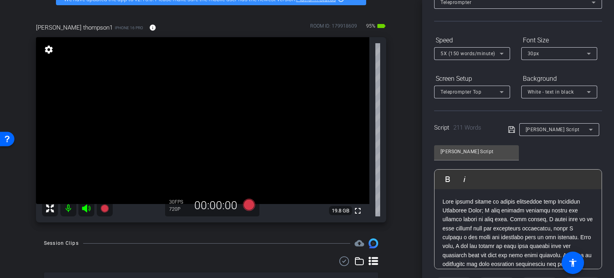
scroll to position [52, 0]
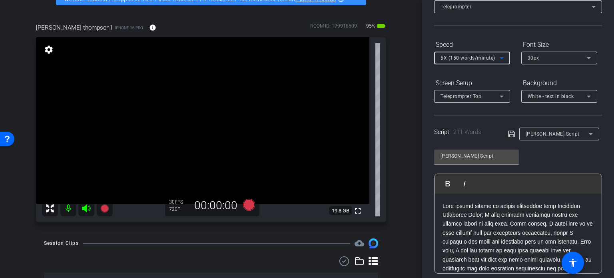
click at [472, 56] on span "5X (150 words/minute)" at bounding box center [467, 58] width 55 height 6
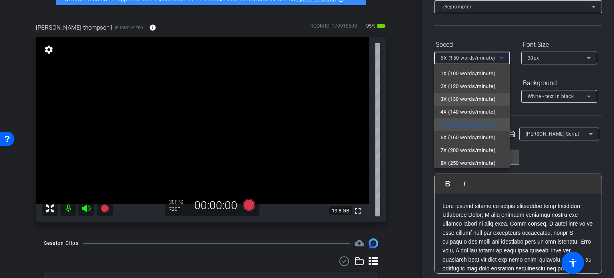
click at [464, 99] on span "3X (130 words/minute)" at bounding box center [467, 99] width 55 height 10
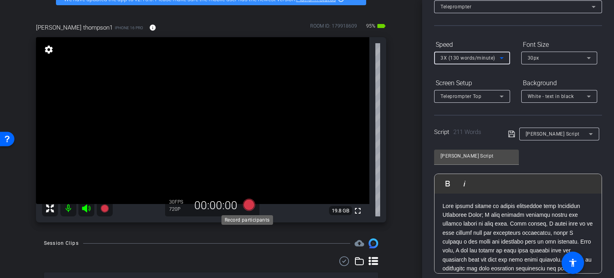
click at [246, 203] on icon at bounding box center [249, 205] width 12 height 12
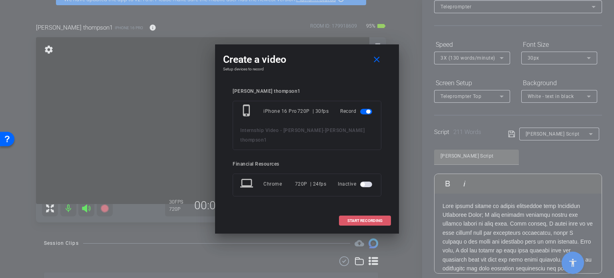
click at [370, 219] on span "START RECORDING" at bounding box center [364, 221] width 35 height 4
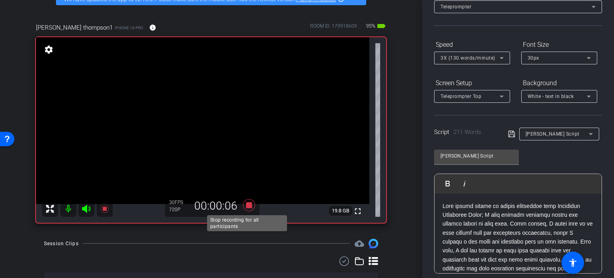
click at [248, 206] on icon at bounding box center [249, 205] width 12 height 12
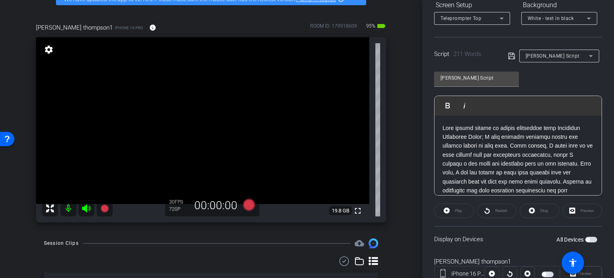
scroll to position [136, 0]
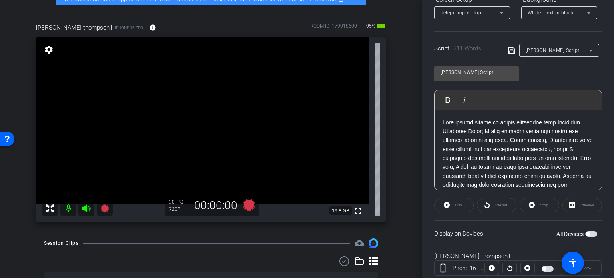
click at [586, 232] on span "button" at bounding box center [588, 234] width 4 height 4
click at [243, 202] on icon at bounding box center [249, 205] width 12 height 12
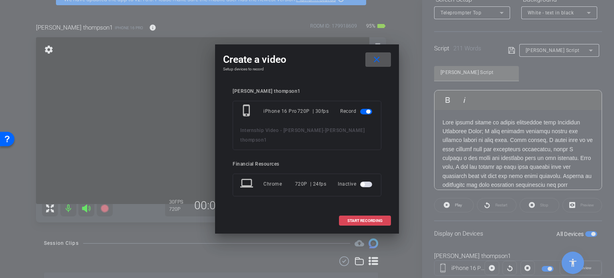
click at [357, 219] on span "START RECORDING" at bounding box center [364, 221] width 35 height 4
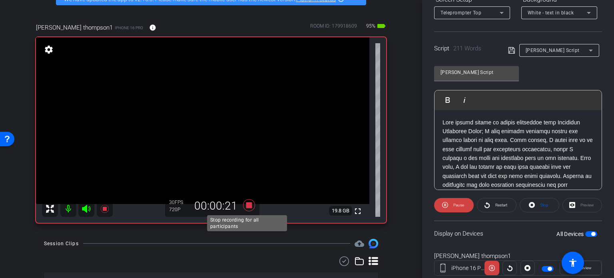
click at [249, 206] on icon at bounding box center [249, 205] width 12 height 12
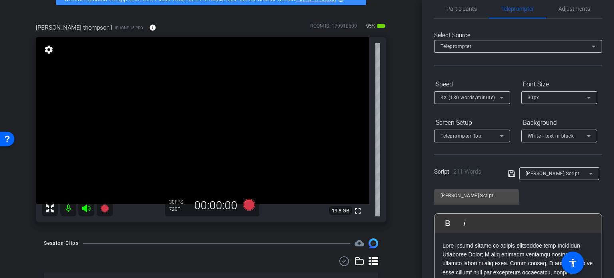
scroll to position [6, 0]
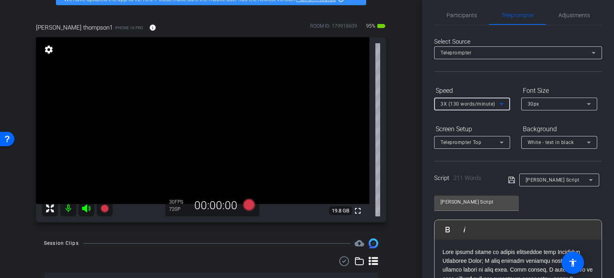
click at [502, 104] on icon at bounding box center [502, 104] width 4 height 2
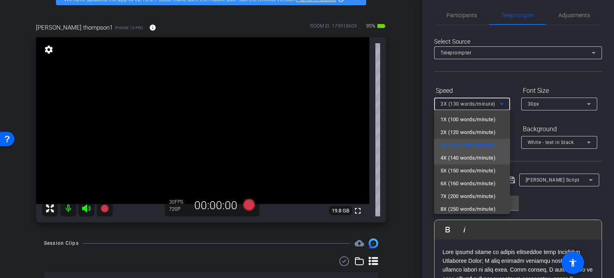
click at [459, 156] on span "4X (140 words/minute)" at bounding box center [467, 158] width 55 height 10
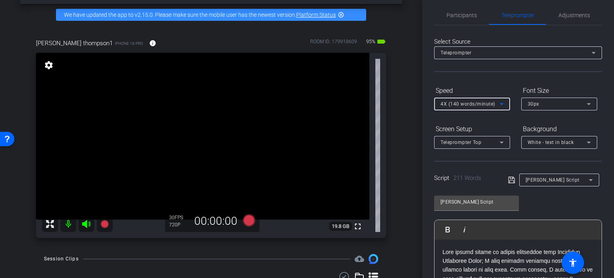
scroll to position [33, 0]
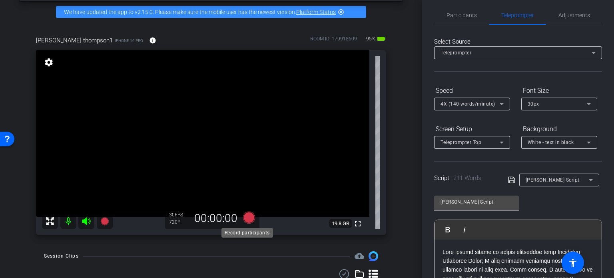
click at [245, 214] on icon at bounding box center [249, 217] width 12 height 12
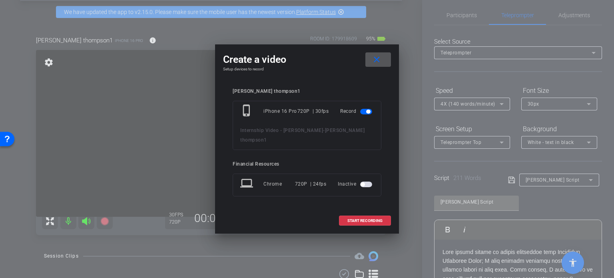
click at [379, 63] on mat-icon "close" at bounding box center [377, 60] width 10 height 10
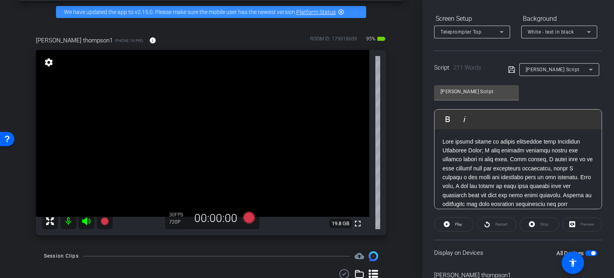
scroll to position [143, 0]
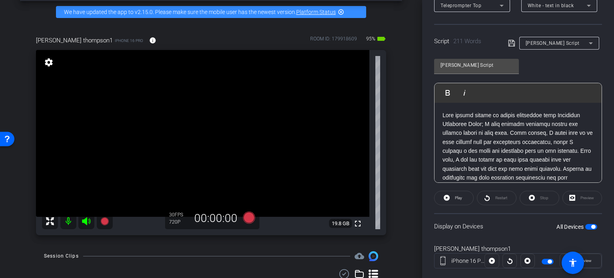
click at [591, 225] on span "button" at bounding box center [593, 227] width 4 height 4
click at [588, 225] on span "button" at bounding box center [591, 227] width 12 height 6
click at [247, 219] on icon at bounding box center [249, 217] width 12 height 12
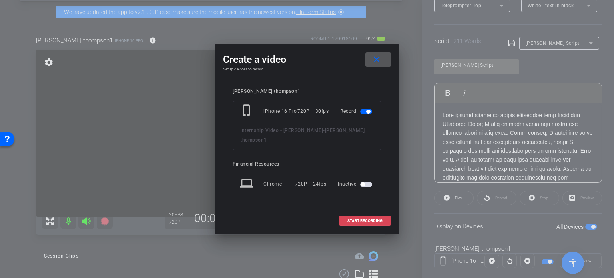
click at [371, 219] on span "START RECORDING" at bounding box center [364, 221] width 35 height 4
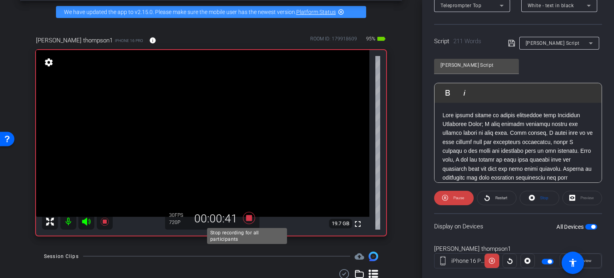
click at [245, 217] on icon at bounding box center [249, 218] width 12 height 12
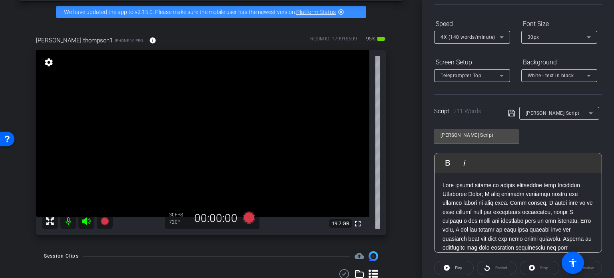
scroll to position [62, 0]
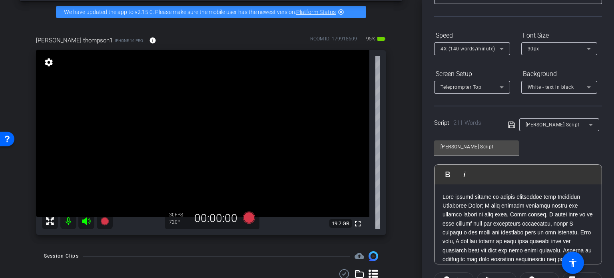
click at [465, 46] on span "4X (140 words/minute)" at bounding box center [467, 49] width 55 height 6
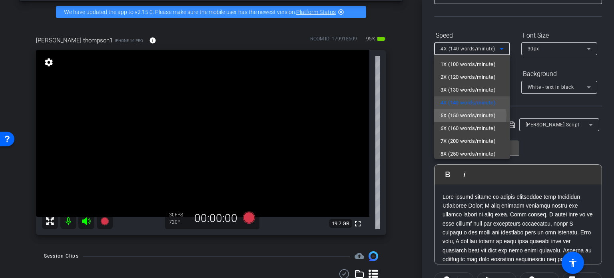
click at [462, 115] on span "5X (150 words/minute)" at bounding box center [467, 116] width 55 height 10
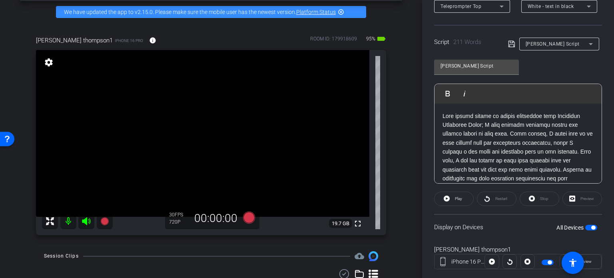
scroll to position [158, 0]
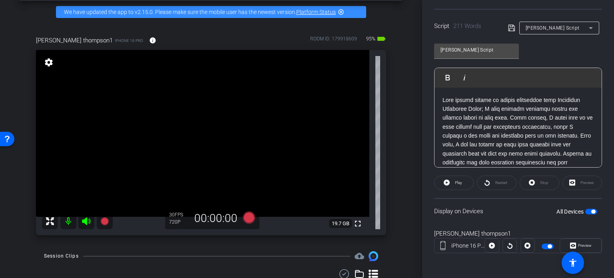
click at [591, 209] on span "button" at bounding box center [593, 211] width 4 height 4
click at [590, 209] on span "button" at bounding box center [591, 212] width 12 height 6
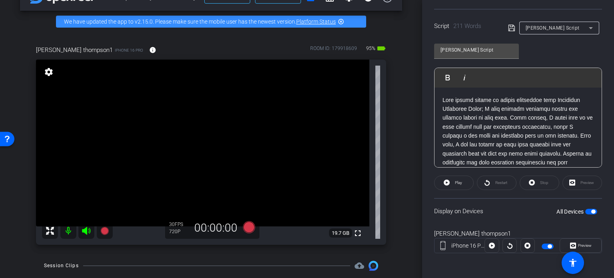
scroll to position [21, 0]
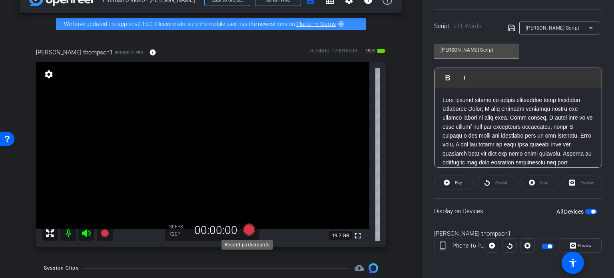
click at [251, 227] on icon at bounding box center [249, 229] width 12 height 12
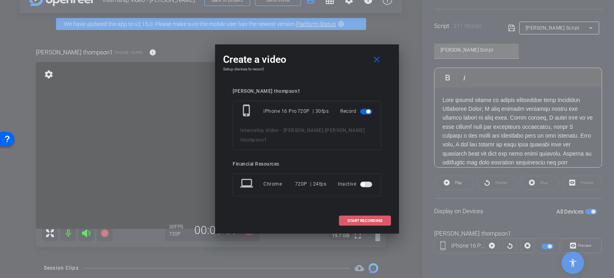
click at [362, 219] on span "START RECORDING" at bounding box center [364, 221] width 35 height 4
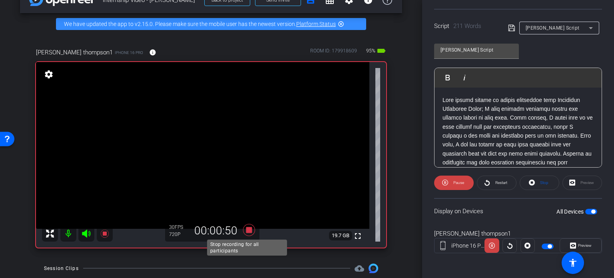
click at [247, 223] on icon at bounding box center [248, 230] width 19 height 14
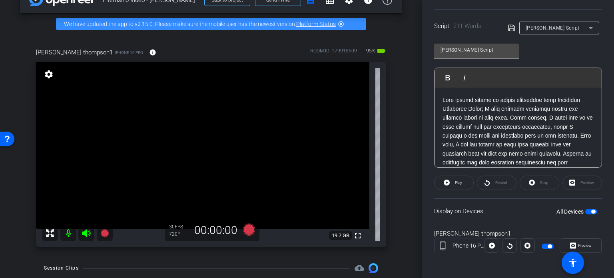
scroll to position [0, 0]
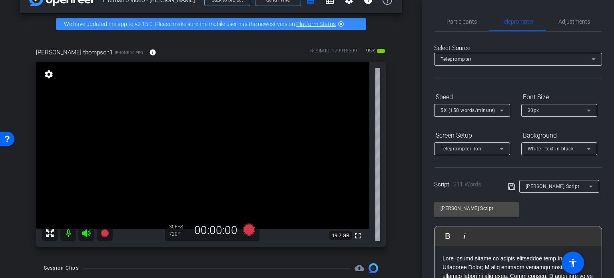
click at [453, 110] on span "5X (150 words/minute)" at bounding box center [467, 111] width 55 height 6
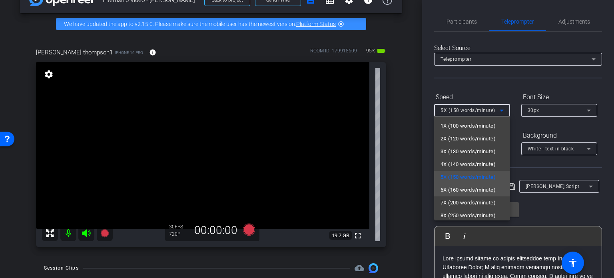
click at [456, 187] on span "6X (160 words/minute)" at bounding box center [467, 190] width 55 height 10
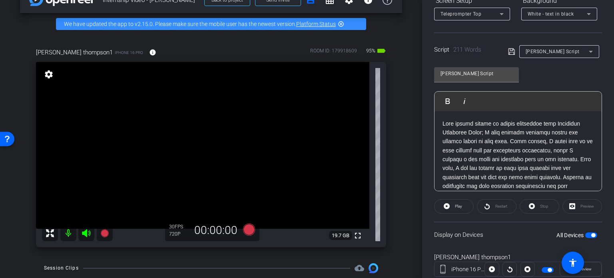
scroll to position [158, 0]
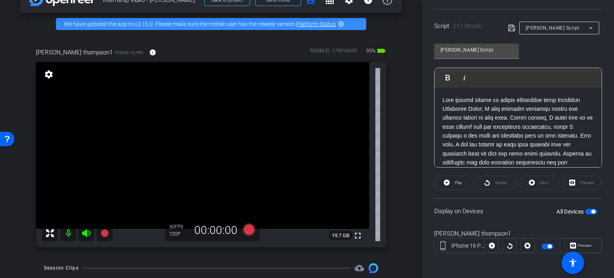
click at [591, 209] on span "button" at bounding box center [593, 211] width 4 height 4
click at [588, 209] on span "button" at bounding box center [591, 212] width 12 height 6
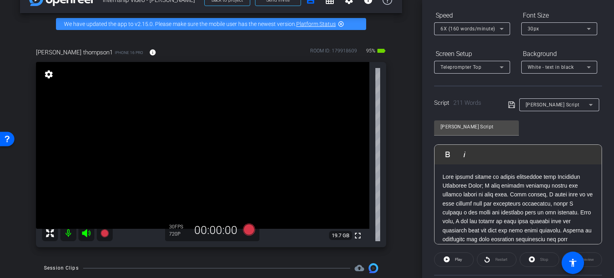
scroll to position [85, 0]
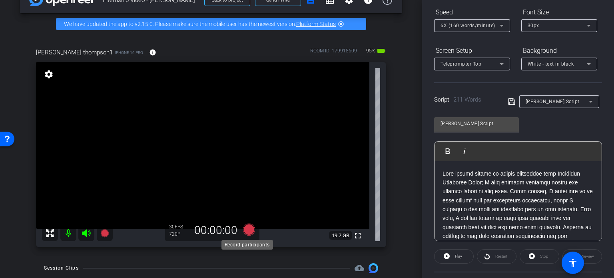
click at [247, 228] on icon at bounding box center [249, 229] width 12 height 12
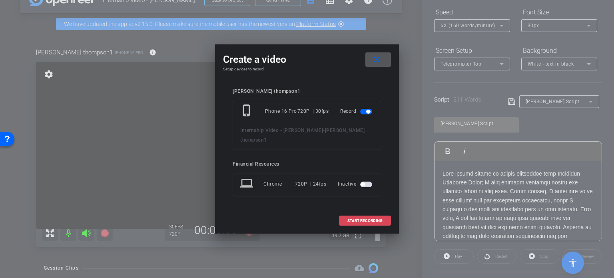
click at [353, 219] on span "START RECORDING" at bounding box center [364, 221] width 35 height 4
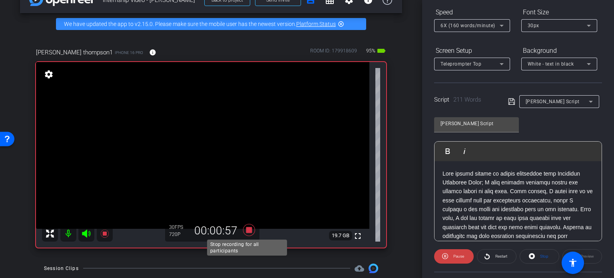
click at [247, 228] on icon at bounding box center [249, 230] width 12 height 12
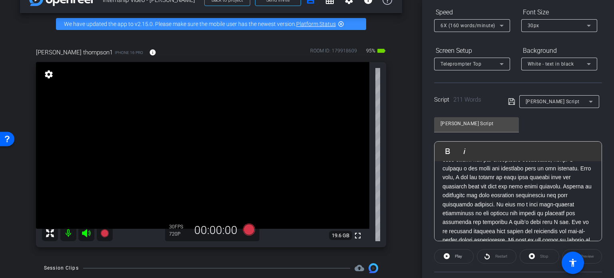
scroll to position [0, 0]
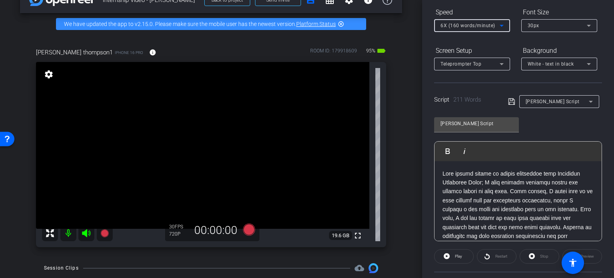
click at [467, 25] on span "6X (160 words/minute)" at bounding box center [467, 26] width 55 height 6
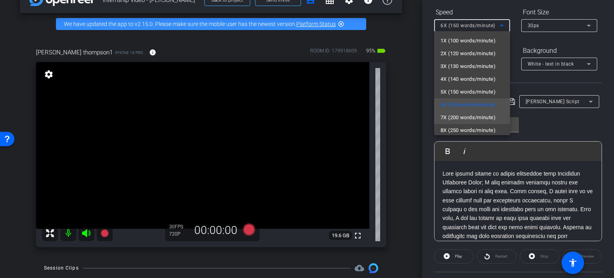
click at [473, 121] on span "7X (200 words/minute)" at bounding box center [467, 118] width 55 height 10
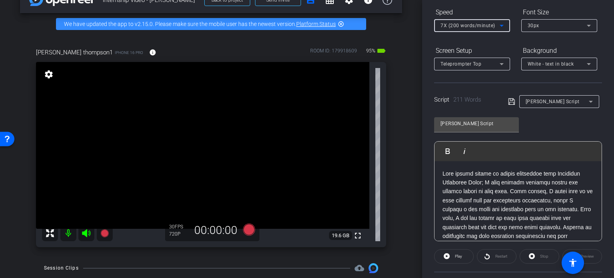
click at [389, 227] on div "mary thompson1 iPhone 16 Pro info ROOM ID: 179918609 95% battery_std fullscreen…" at bounding box center [211, 145] width 382 height 220
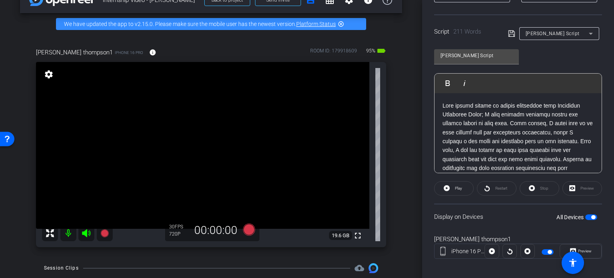
scroll to position [158, 0]
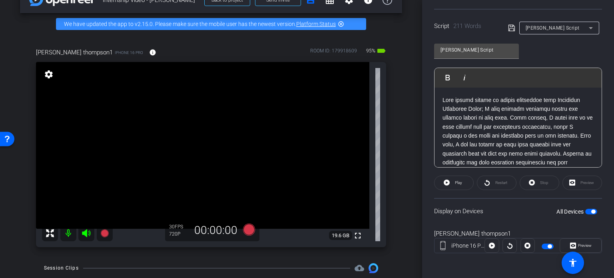
click at [591, 209] on span "button" at bounding box center [593, 211] width 4 height 4
click at [590, 209] on span "button" at bounding box center [591, 212] width 12 height 6
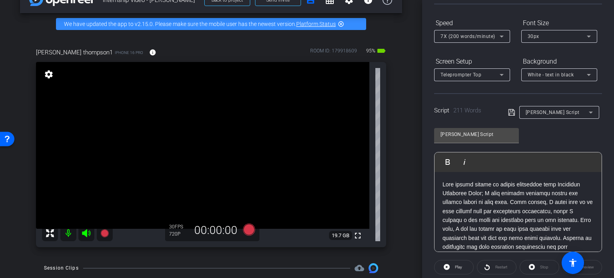
scroll to position [76, 0]
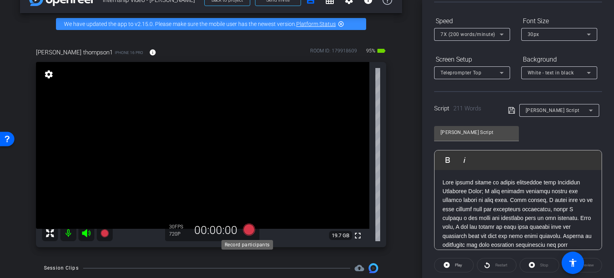
click at [246, 228] on icon at bounding box center [249, 229] width 12 height 12
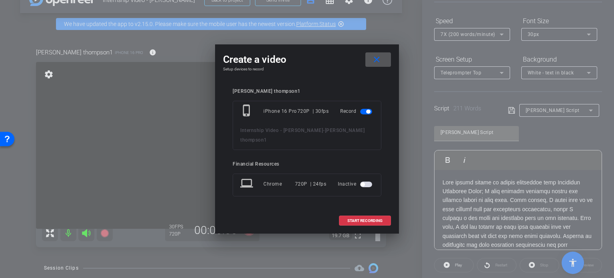
click at [382, 64] on span at bounding box center [378, 59] width 26 height 19
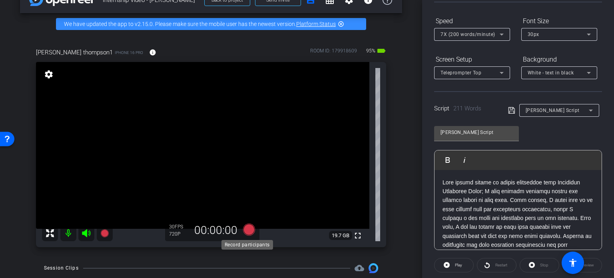
click at [249, 228] on icon at bounding box center [249, 229] width 12 height 12
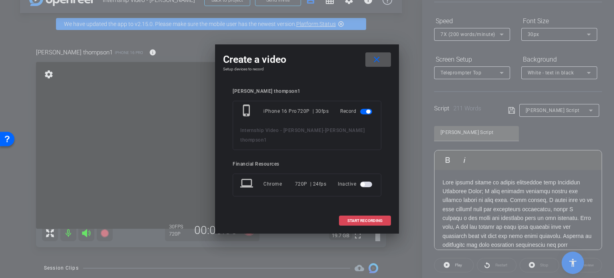
click at [355, 219] on span "START RECORDING" at bounding box center [364, 221] width 35 height 4
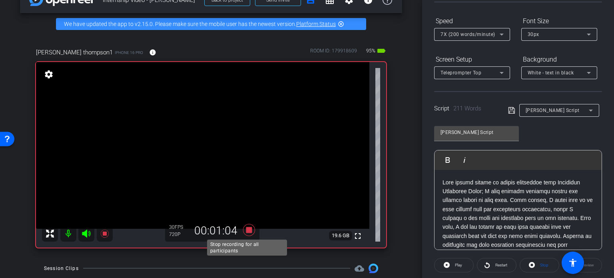
click at [246, 228] on icon at bounding box center [249, 230] width 12 height 12
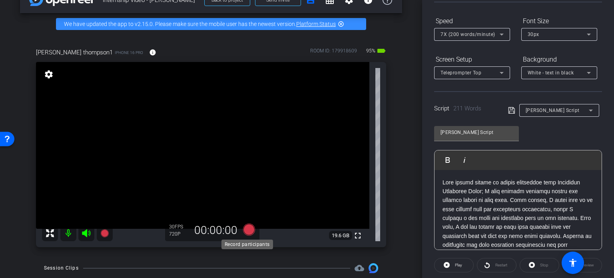
click at [246, 228] on icon at bounding box center [249, 229] width 12 height 12
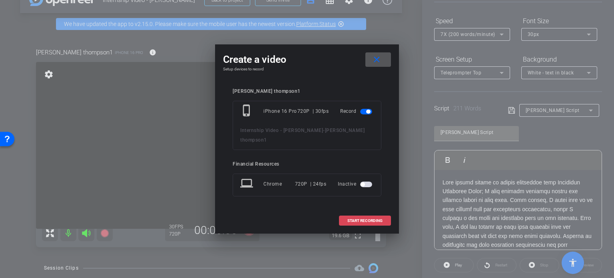
click at [359, 219] on span "START RECORDING" at bounding box center [364, 221] width 35 height 4
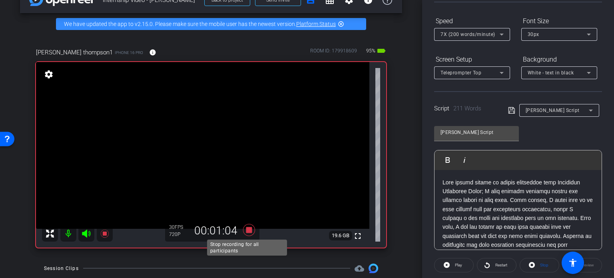
click at [247, 227] on icon at bounding box center [249, 230] width 12 height 12
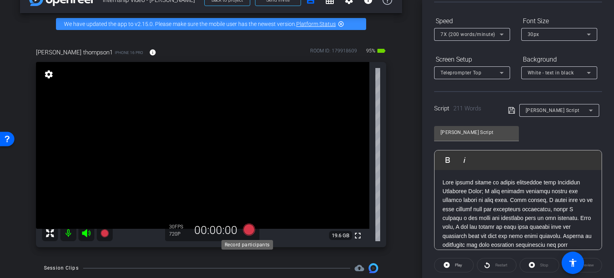
click at [245, 227] on icon at bounding box center [249, 229] width 12 height 12
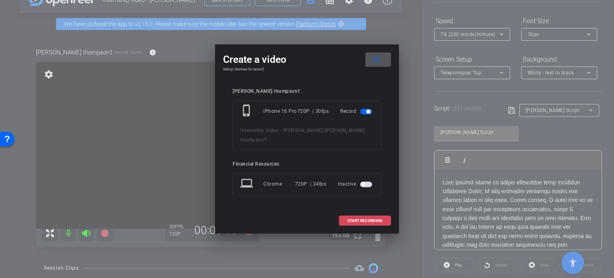
click at [363, 219] on span "START RECORDING" at bounding box center [364, 221] width 35 height 4
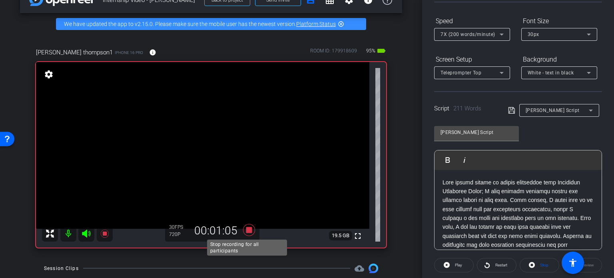
click at [244, 228] on icon at bounding box center [249, 230] width 12 height 12
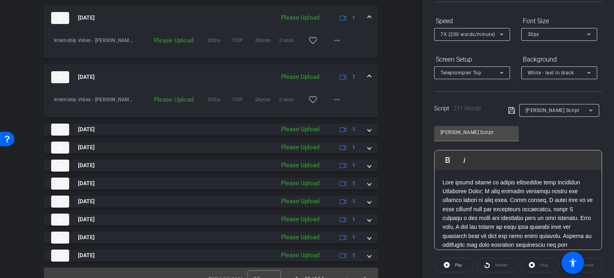
scroll to position [325, 0]
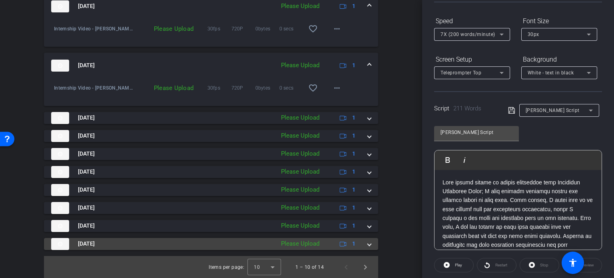
click at [367, 242] on mat-expansion-panel-header "[DATE] Please Upload 1" at bounding box center [211, 244] width 334 height 12
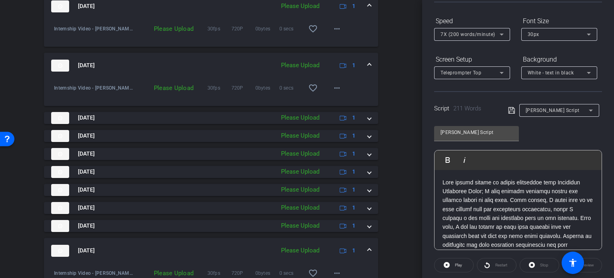
scroll to position [366, 0]
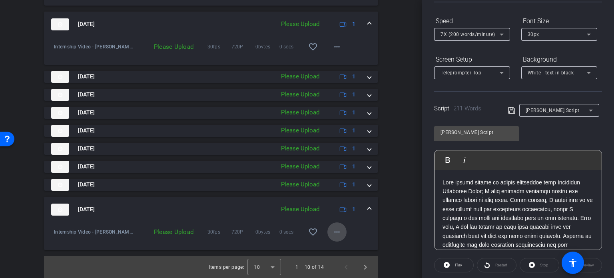
click at [335, 229] on mat-icon "more_horiz" at bounding box center [337, 232] width 10 height 10
click at [341, 246] on span "Upload" at bounding box center [346, 248] width 32 height 10
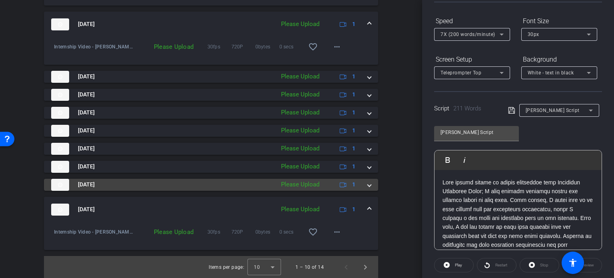
click at [368, 183] on mat-expansion-panel-header "[DATE] Please Upload 1" at bounding box center [211, 185] width 334 height 12
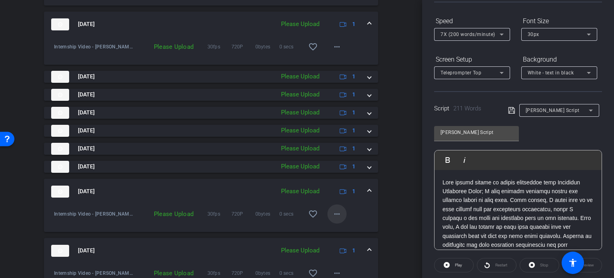
click at [334, 211] on mat-icon "more_horiz" at bounding box center [337, 214] width 10 height 10
click at [341, 227] on span "Upload" at bounding box center [346, 230] width 32 height 10
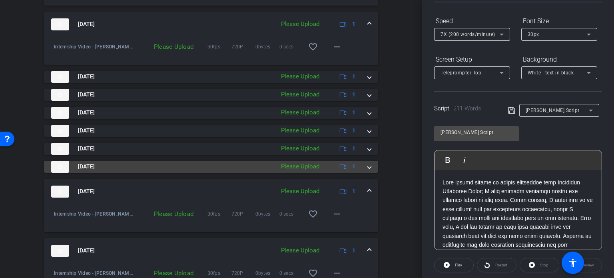
click at [368, 164] on span at bounding box center [369, 166] width 3 height 8
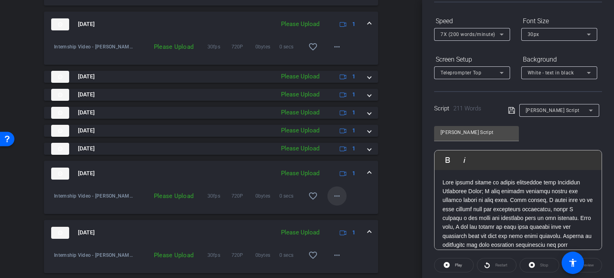
click at [334, 195] on mat-icon "more_horiz" at bounding box center [337, 196] width 10 height 10
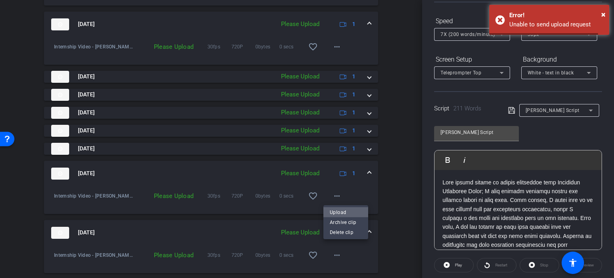
click at [337, 211] on span "Upload" at bounding box center [346, 212] width 32 height 10
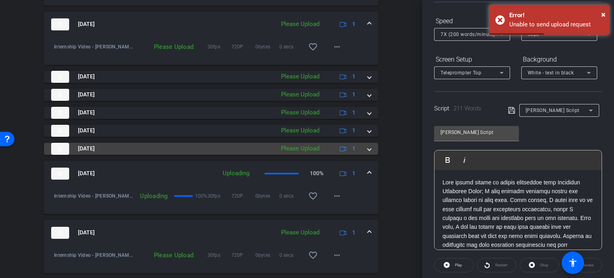
click at [368, 147] on span at bounding box center [369, 148] width 3 height 8
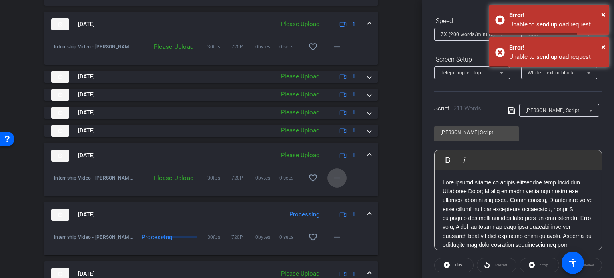
click at [333, 173] on mat-icon "more_horiz" at bounding box center [337, 178] width 10 height 10
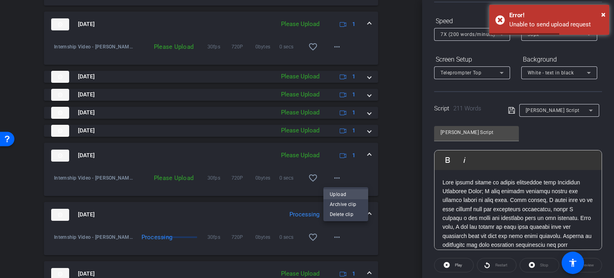
click at [336, 193] on span "Upload" at bounding box center [346, 194] width 32 height 10
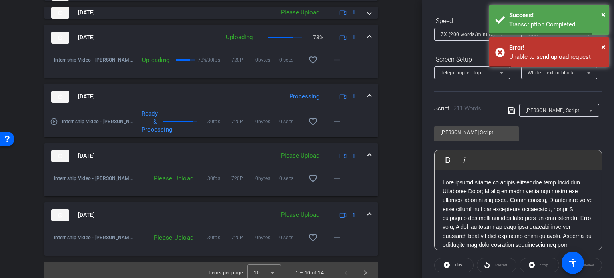
scroll to position [489, 0]
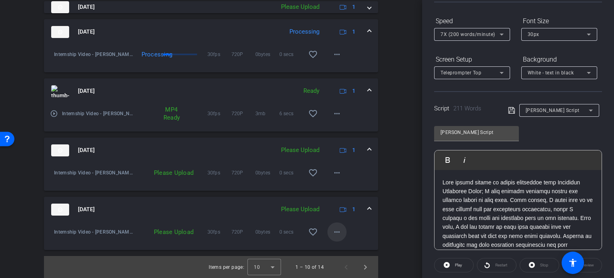
click at [336, 231] on mat-icon "more_horiz" at bounding box center [337, 232] width 10 height 10
click at [335, 249] on span "Upload" at bounding box center [346, 248] width 32 height 10
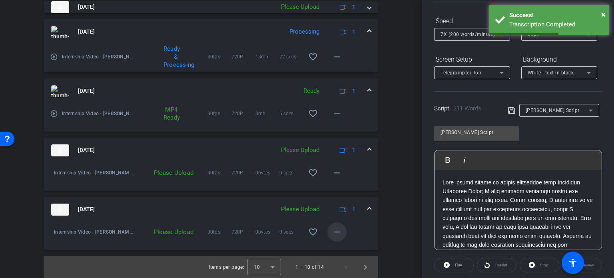
click at [332, 233] on mat-icon "more_horiz" at bounding box center [337, 232] width 10 height 10
click at [337, 247] on span "Upload" at bounding box center [346, 248] width 32 height 10
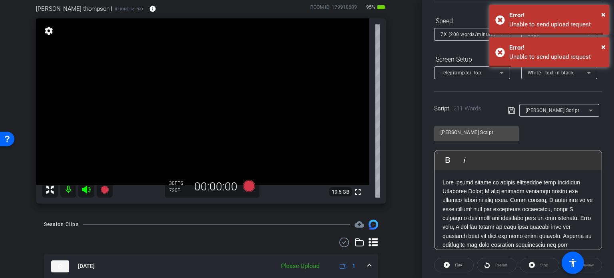
scroll to position [59, 0]
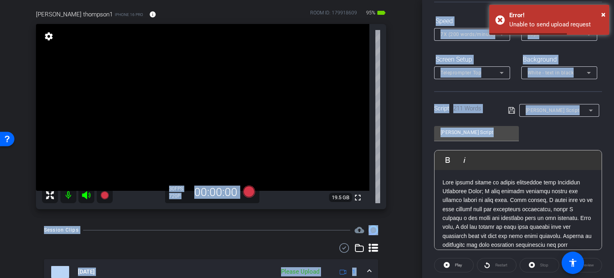
drag, startPoint x: 413, startPoint y: 35, endPoint x: 431, endPoint y: 174, distance: 140.2
click at [431, 174] on div "arrow_back Internship Video - Grant Riser Back to project Send invite account_b…" at bounding box center [307, 139] width 614 height 278
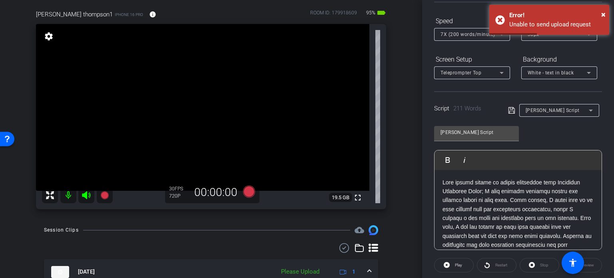
click at [400, 62] on div "arrow_back Internship Video - Grant Riser Back to project Send invite account_b…" at bounding box center [211, 80] width 422 height 278
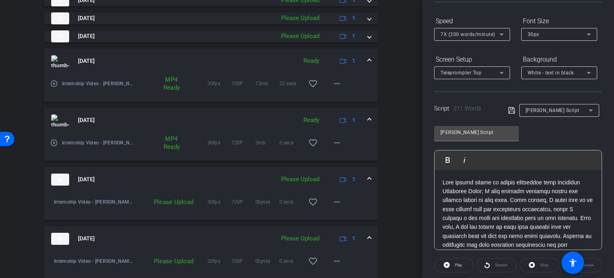
scroll to position [489, 0]
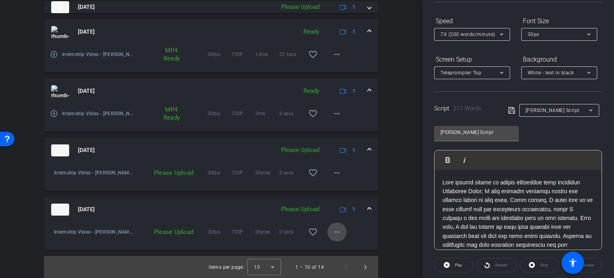
click at [334, 230] on mat-icon "more_horiz" at bounding box center [337, 232] width 10 height 10
click at [339, 247] on span "Upload" at bounding box center [346, 248] width 32 height 10
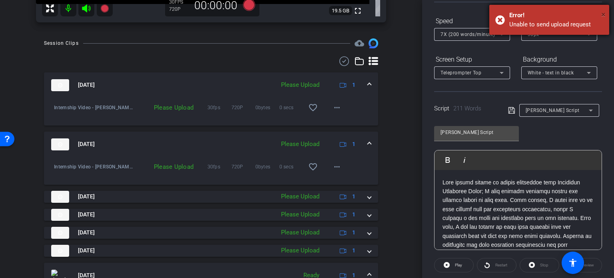
click at [605, 14] on span "×" at bounding box center [603, 15] width 4 height 10
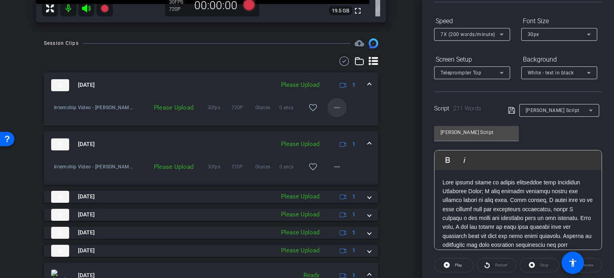
click at [335, 107] on mat-icon "more_horiz" at bounding box center [337, 108] width 10 height 10
click at [340, 123] on span "Upload" at bounding box center [346, 124] width 32 height 10
click at [332, 167] on mat-icon "more_horiz" at bounding box center [337, 167] width 10 height 10
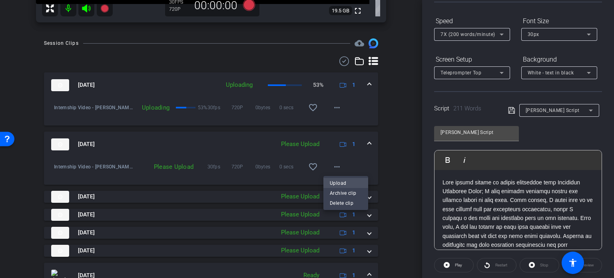
click at [336, 181] on span "Upload" at bounding box center [346, 183] width 32 height 10
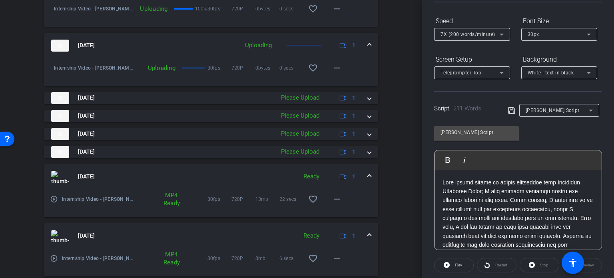
scroll to position [364, 0]
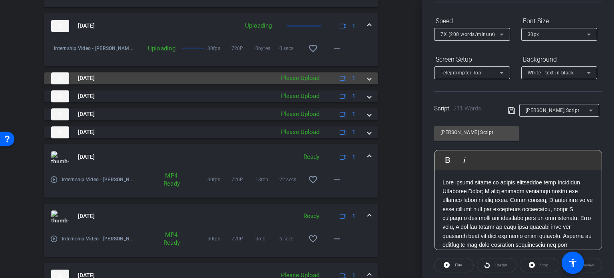
click at [367, 80] on mat-expansion-panel-header "[DATE] Please Upload 1" at bounding box center [211, 78] width 334 height 12
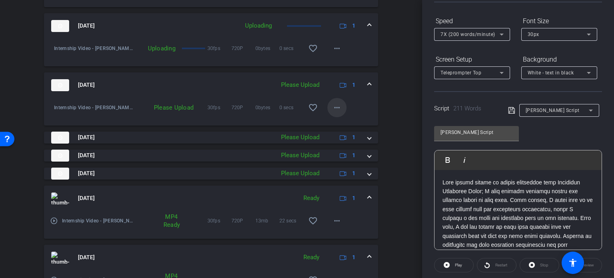
click at [332, 108] on mat-icon "more_horiz" at bounding box center [337, 108] width 10 height 10
click at [333, 124] on span "Upload" at bounding box center [346, 124] width 32 height 10
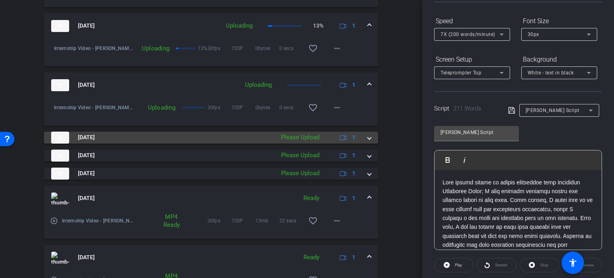
click at [368, 138] on span at bounding box center [369, 137] width 3 height 8
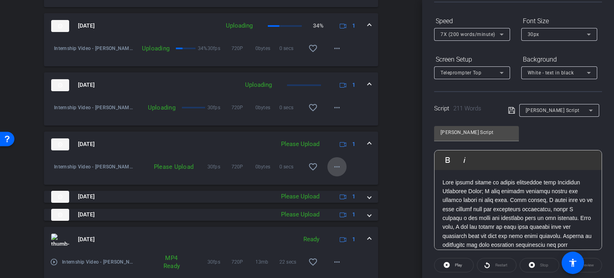
click at [332, 164] on mat-icon "more_horiz" at bounding box center [337, 167] width 10 height 10
click at [336, 182] on span "Upload" at bounding box center [346, 183] width 32 height 10
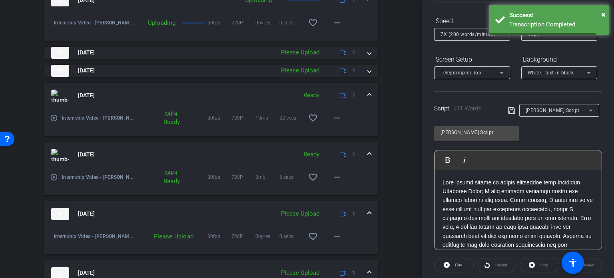
scroll to position [518, 0]
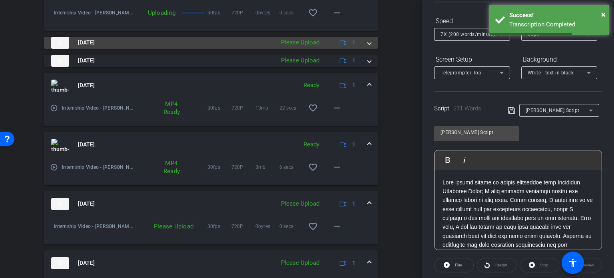
click at [368, 44] on span at bounding box center [369, 42] width 3 height 8
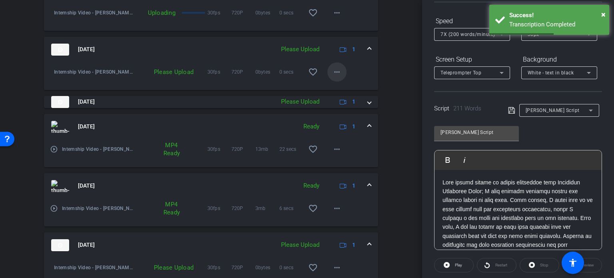
click at [332, 70] on mat-icon "more_horiz" at bounding box center [337, 72] width 10 height 10
click at [337, 88] on span "Upload" at bounding box center [346, 89] width 32 height 10
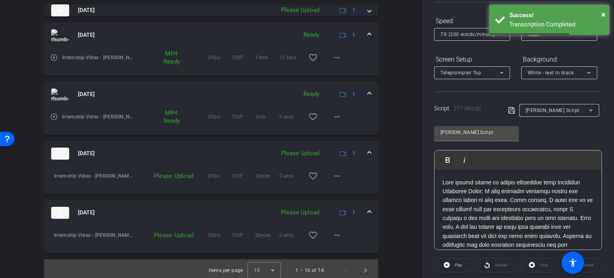
scroll to position [613, 0]
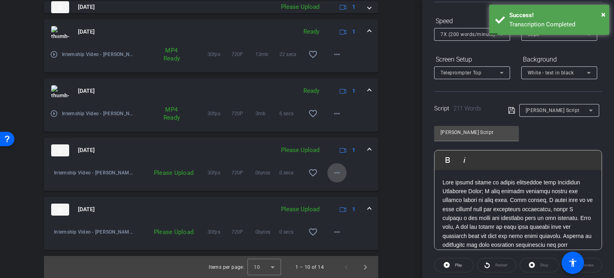
click at [332, 169] on mat-icon "more_horiz" at bounding box center [337, 173] width 10 height 10
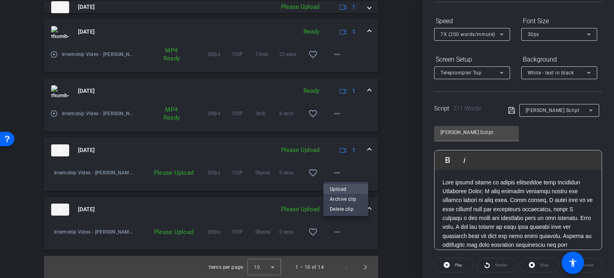
click at [336, 191] on span "Upload" at bounding box center [346, 189] width 32 height 10
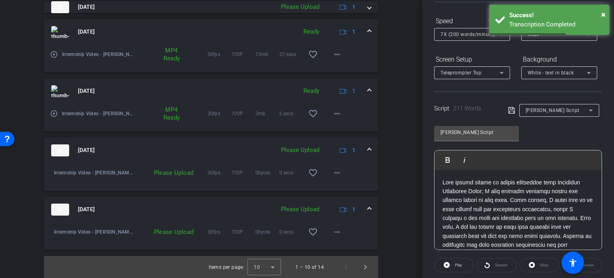
click at [56, 151] on img at bounding box center [60, 150] width 18 height 12
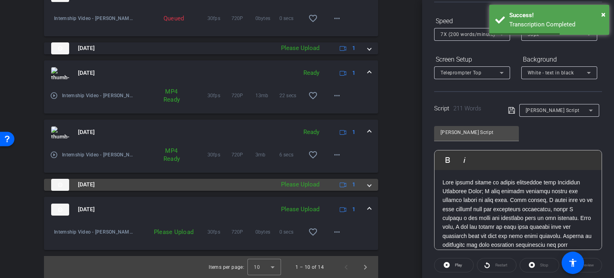
scroll to position [572, 0]
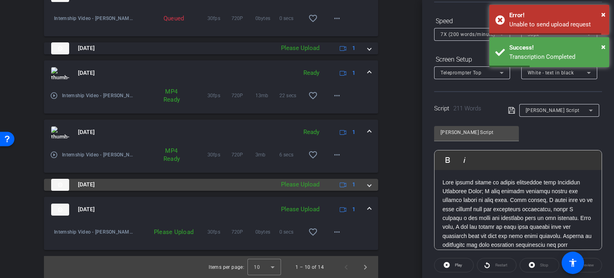
click at [360, 180] on div "[DATE] Please Upload 1" at bounding box center [209, 185] width 317 height 12
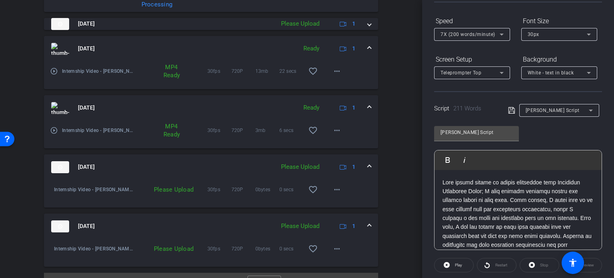
scroll to position [595, 0]
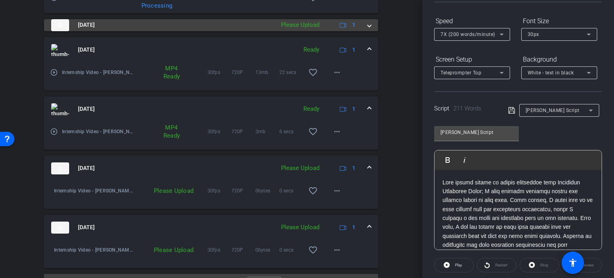
click at [368, 25] on span at bounding box center [369, 25] width 3 height 8
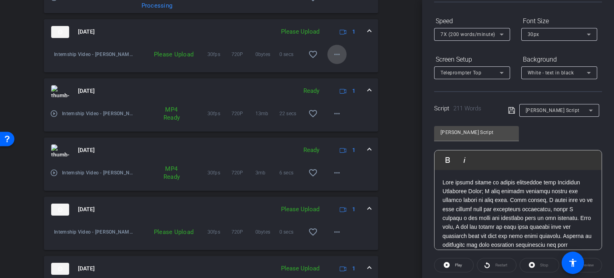
click at [332, 50] on mat-icon "more_horiz" at bounding box center [337, 55] width 10 height 10
click at [335, 70] on span "Upload" at bounding box center [346, 71] width 32 height 10
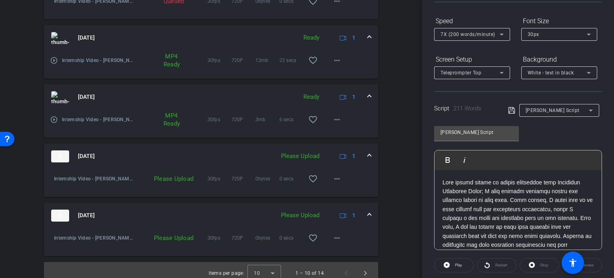
scroll to position [654, 0]
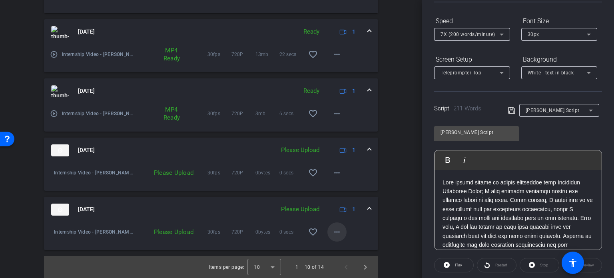
click at [333, 234] on mat-icon "more_horiz" at bounding box center [337, 232] width 10 height 10
click at [339, 247] on span "Upload" at bounding box center [346, 248] width 32 height 10
click at [334, 171] on mat-icon "more_horiz" at bounding box center [337, 173] width 10 height 10
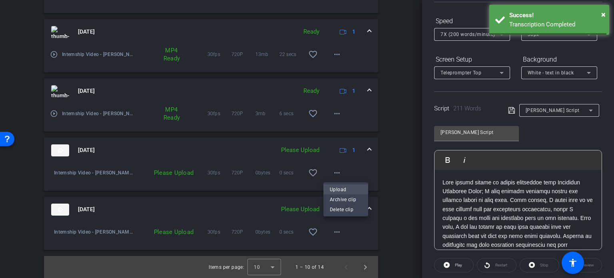
click at [339, 189] on span "Upload" at bounding box center [346, 189] width 32 height 10
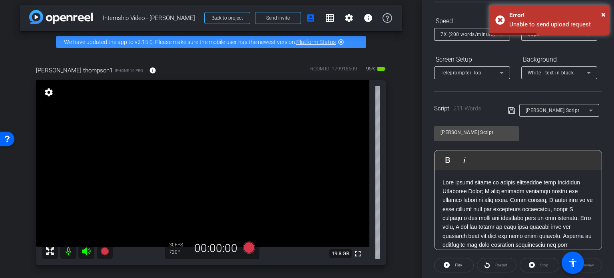
scroll to position [0, 0]
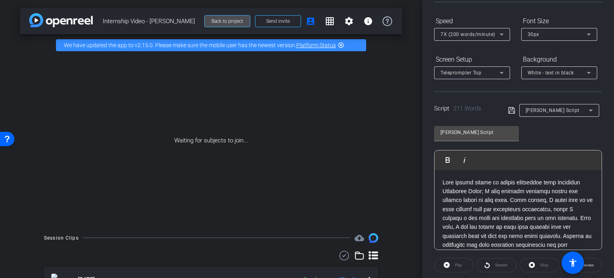
click at [229, 24] on span "Back to project" at bounding box center [227, 21] width 32 height 6
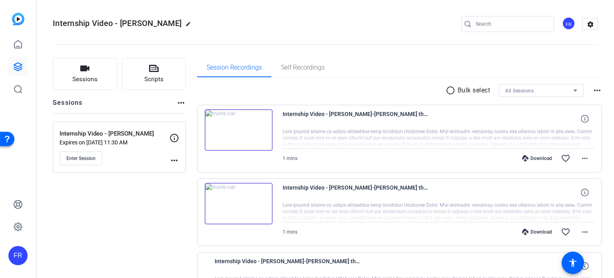
click at [185, 24] on mat-icon "edit" at bounding box center [190, 26] width 10 height 10
click at [96, 22] on input "Internship Video - [PERSON_NAME]" at bounding box center [85, 24] width 52 height 10
drag, startPoint x: 100, startPoint y: 23, endPoint x: 118, endPoint y: 24, distance: 17.6
click at [118, 24] on div "Internship Video - Grant Riser check_circle clear" at bounding box center [107, 24] width 108 height 13
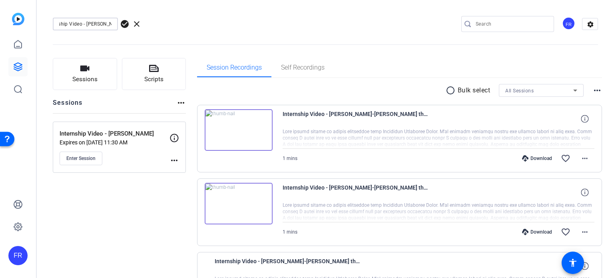
click at [111, 24] on input "Internship Video - [PERSON_NAME]" at bounding box center [85, 24] width 52 height 10
type input "Internship Video - [PERSON_NAME] and [PERSON_NAME]"
click at [122, 24] on span "check_circle" at bounding box center [125, 24] width 10 height 10
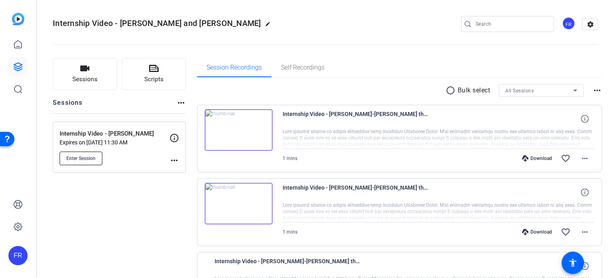
click at [81, 157] on span "Enter Session" at bounding box center [80, 158] width 29 height 6
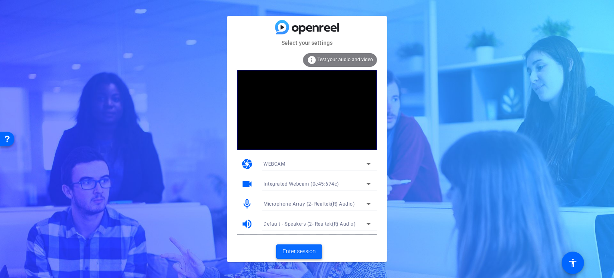
click at [305, 251] on span "Enter session" at bounding box center [299, 251] width 33 height 8
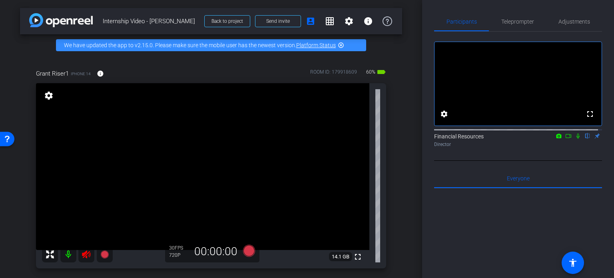
click at [84, 253] on icon at bounding box center [86, 254] width 8 height 8
click at [520, 22] on span "Teleprompter" at bounding box center [517, 22] width 33 height 6
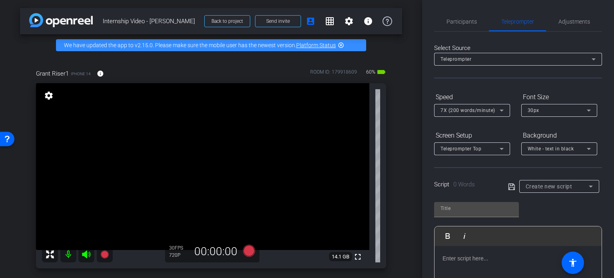
click at [472, 62] on div "Teleprompter" at bounding box center [515, 59] width 151 height 10
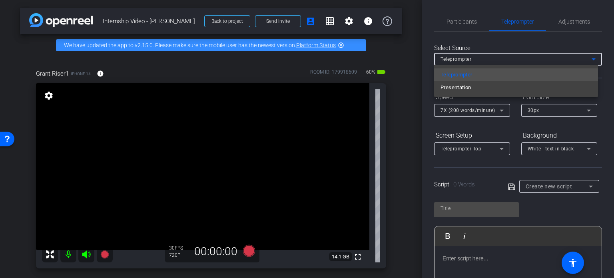
click at [494, 44] on div at bounding box center [307, 139] width 614 height 278
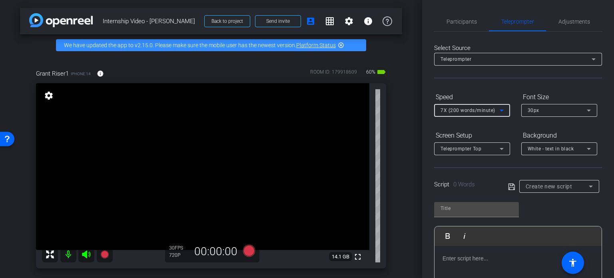
click at [488, 110] on span "7X (200 words/minute)" at bounding box center [467, 111] width 55 height 6
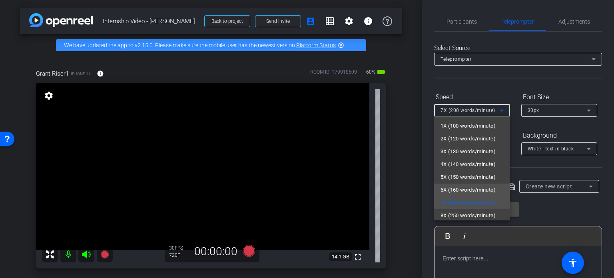
click at [456, 190] on span "6X (160 words/minute)" at bounding box center [467, 190] width 55 height 10
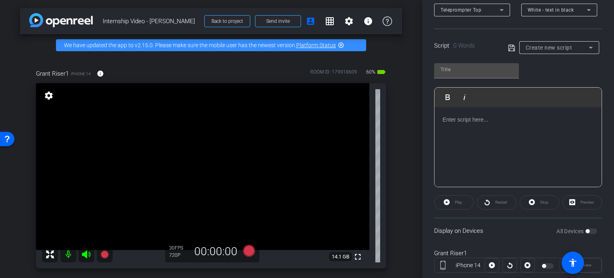
scroll to position [140, 0]
click at [561, 45] on span "Create new script" at bounding box center [549, 46] width 47 height 6
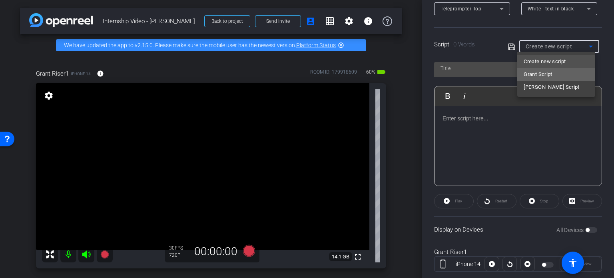
click at [547, 76] on span "Grant Script" at bounding box center [538, 75] width 29 height 10
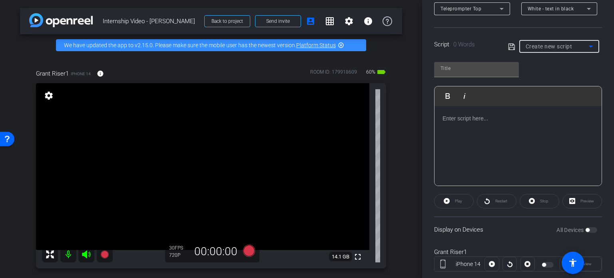
type input "Grant Script"
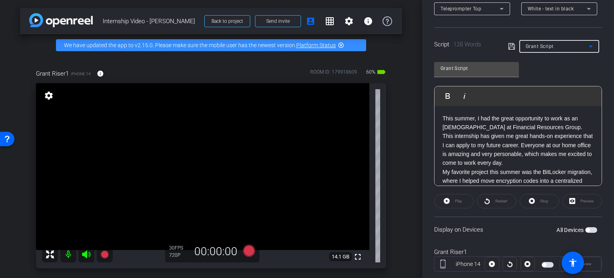
click at [586, 229] on span "button" at bounding box center [588, 230] width 4 height 4
click at [248, 250] on icon at bounding box center [249, 251] width 12 height 12
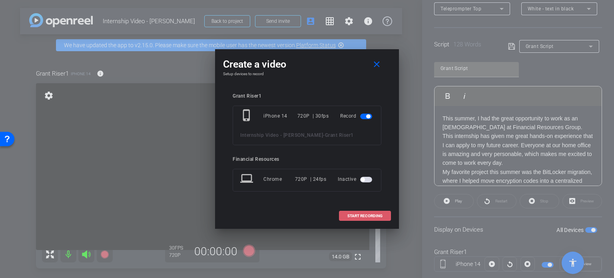
click at [357, 214] on span "START RECORDING" at bounding box center [364, 216] width 35 height 4
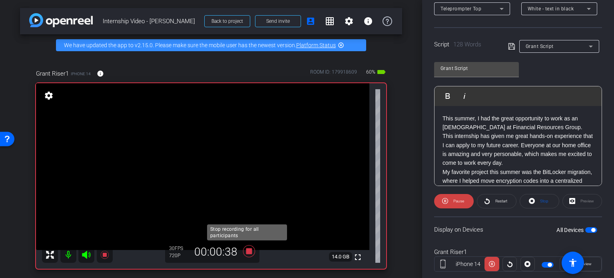
click at [248, 249] on icon at bounding box center [249, 251] width 12 height 12
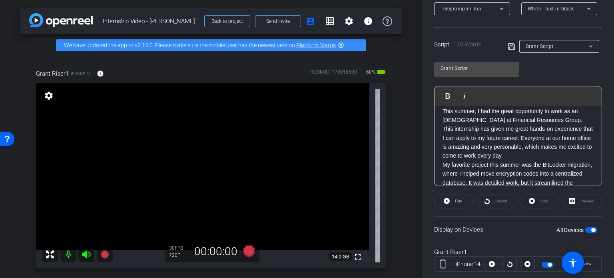
scroll to position [0, 0]
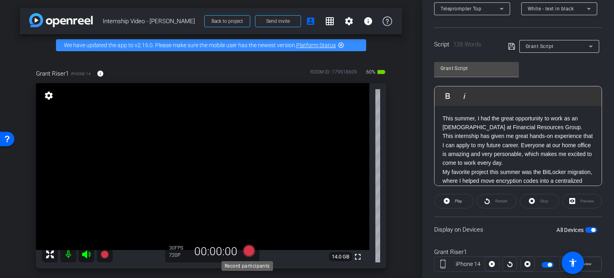
click at [247, 251] on icon at bounding box center [249, 251] width 12 height 12
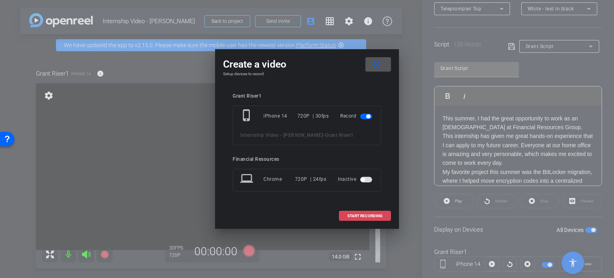
click at [361, 214] on span "START RECORDING" at bounding box center [364, 216] width 35 height 4
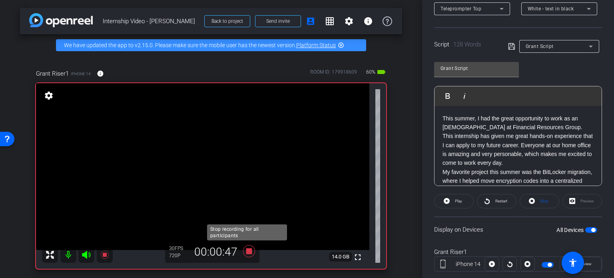
click at [245, 255] on icon at bounding box center [248, 251] width 19 height 14
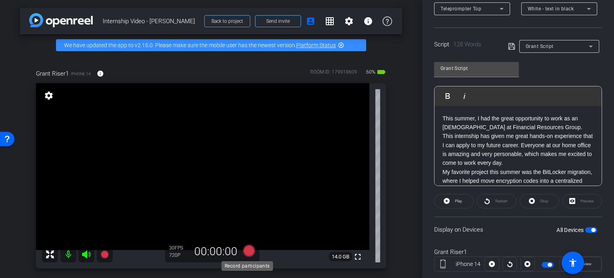
click at [248, 248] on icon at bounding box center [249, 251] width 12 height 12
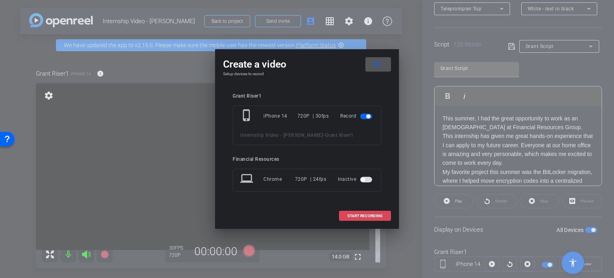
click at [369, 217] on span "START RECORDING" at bounding box center [364, 216] width 35 height 4
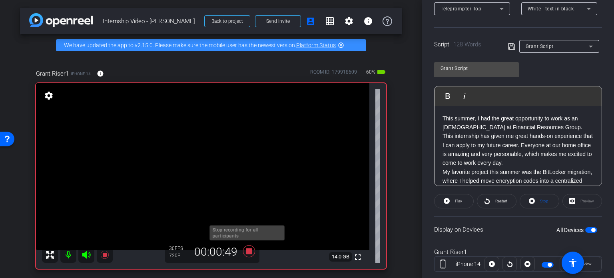
click at [245, 249] on icon at bounding box center [249, 251] width 12 height 12
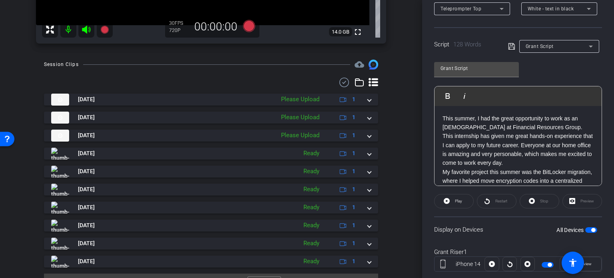
scroll to position [242, 0]
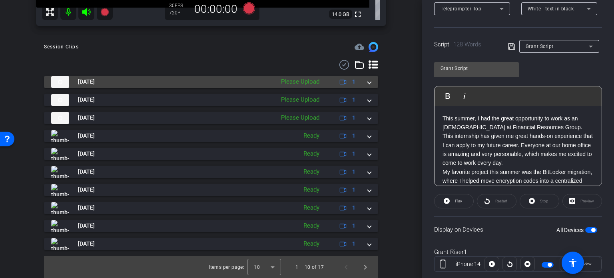
click at [368, 84] on mat-expansion-panel-header "[DATE] Please Upload 1" at bounding box center [211, 82] width 334 height 12
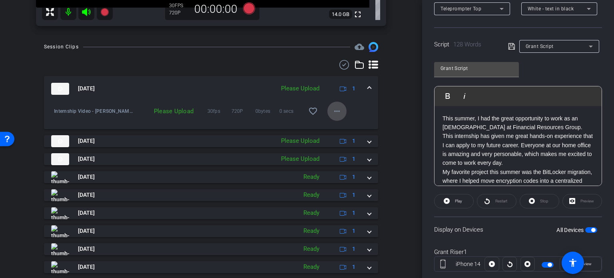
click at [337, 112] on mat-icon "more_horiz" at bounding box center [337, 111] width 10 height 10
click at [345, 127] on span "Upload" at bounding box center [346, 128] width 32 height 10
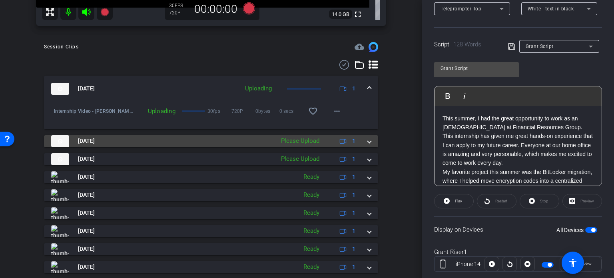
click at [368, 143] on span at bounding box center [369, 141] width 3 height 8
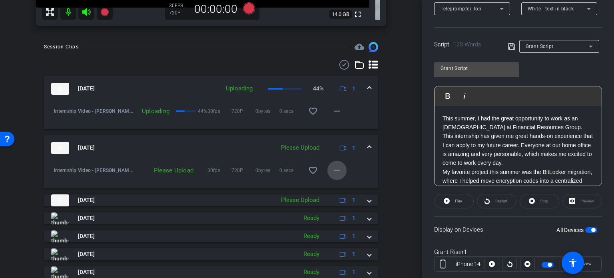
click at [335, 173] on mat-icon "more_horiz" at bounding box center [337, 170] width 10 height 10
click at [337, 186] on span "Upload" at bounding box center [346, 187] width 32 height 10
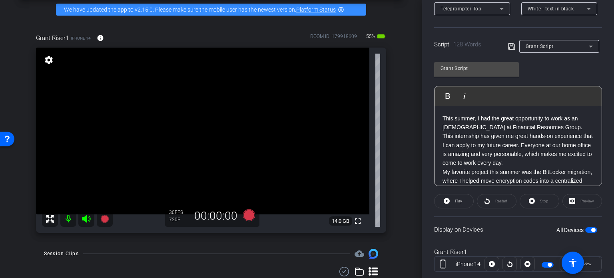
scroll to position [160, 0]
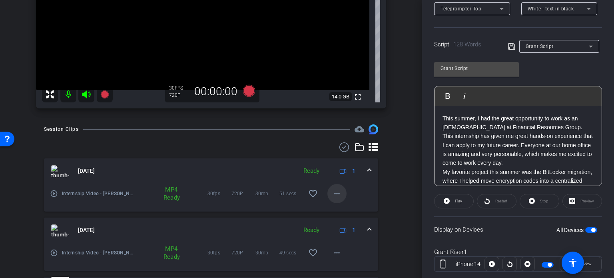
click at [332, 189] on mat-icon "more_horiz" at bounding box center [337, 194] width 10 height 10
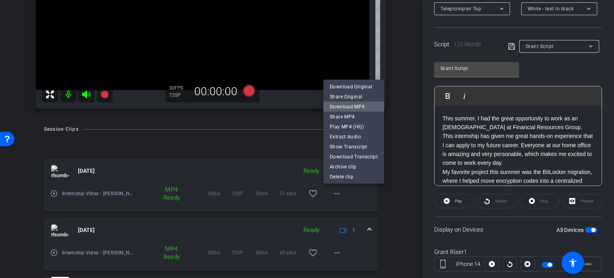
click at [365, 104] on span "Download MP4" at bounding box center [354, 107] width 48 height 10
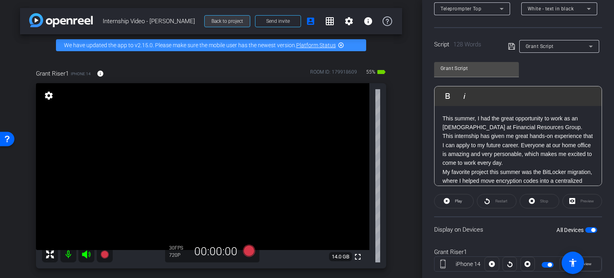
scroll to position [115, 0]
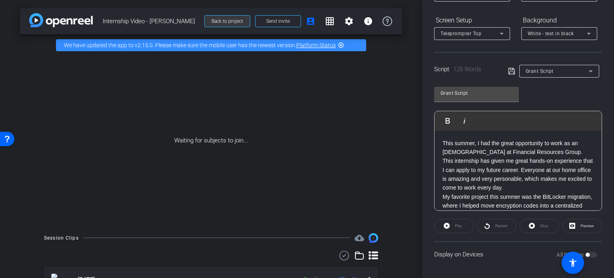
click at [223, 20] on span "Back to project" at bounding box center [227, 21] width 32 height 6
